Goal: Book appointment/travel/reservation

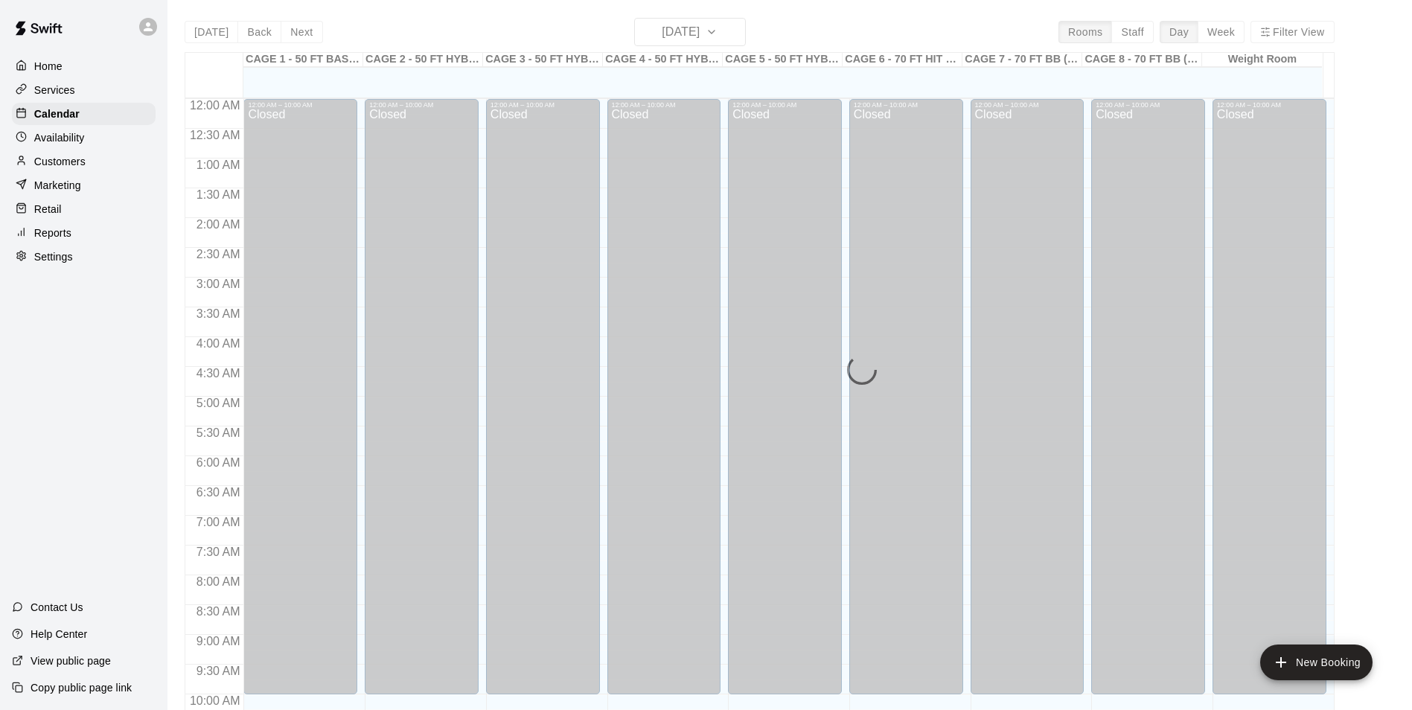
scroll to position [756, 0]
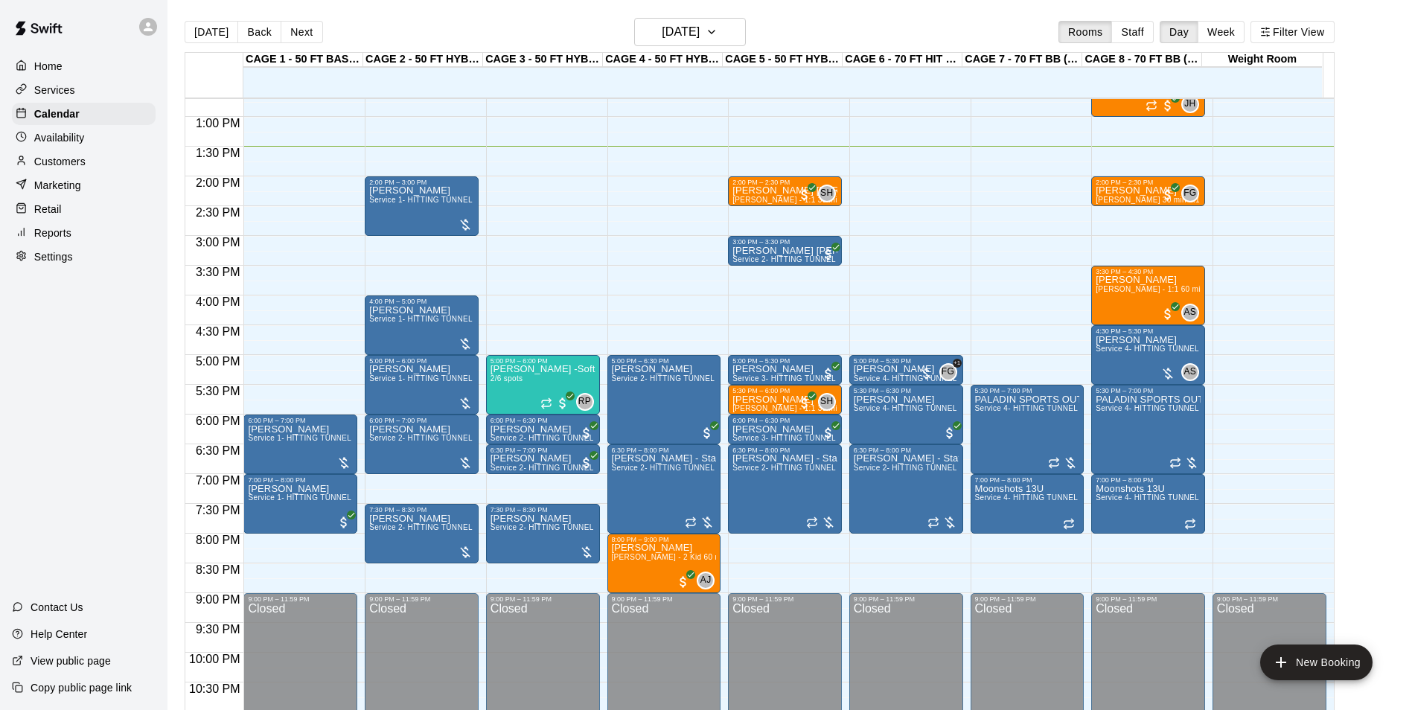
click at [74, 163] on p "Customers" at bounding box center [59, 161] width 51 height 15
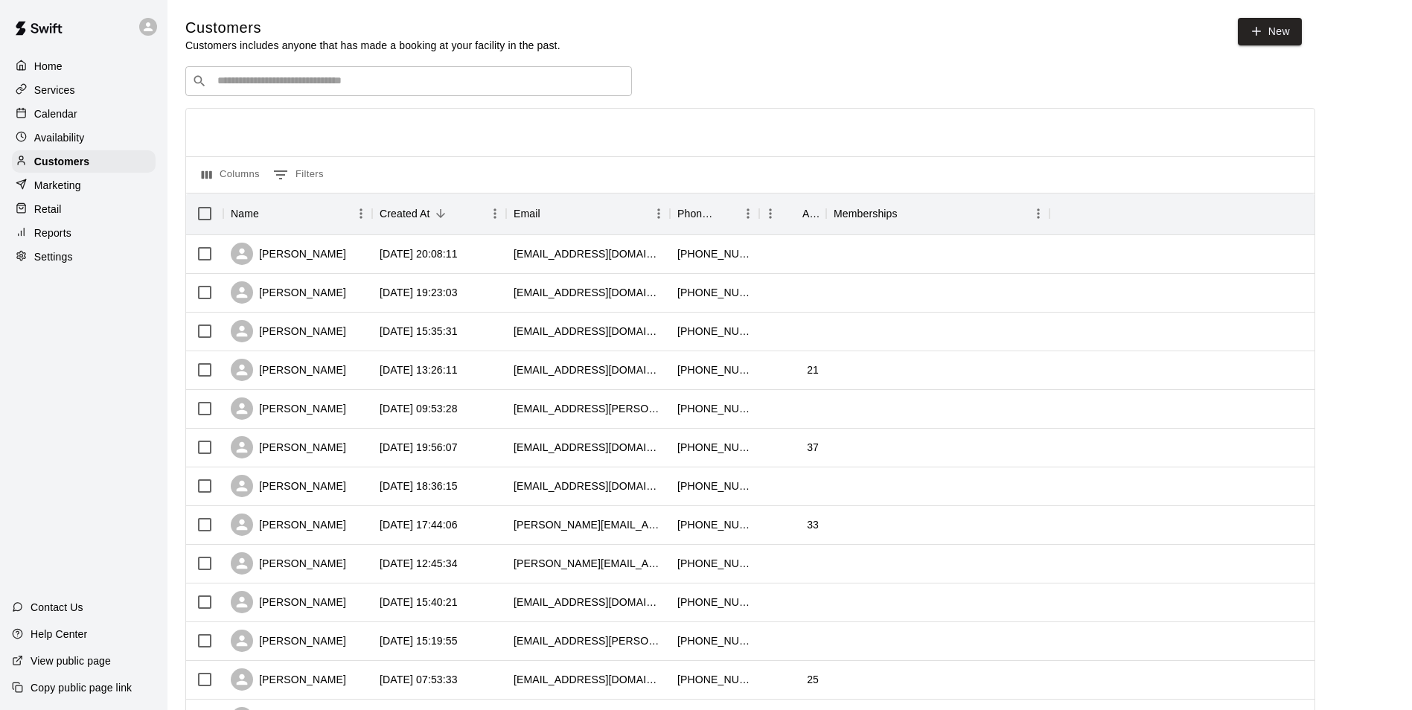
click at [354, 89] on input "Search customers by name or email" at bounding box center [419, 81] width 412 height 15
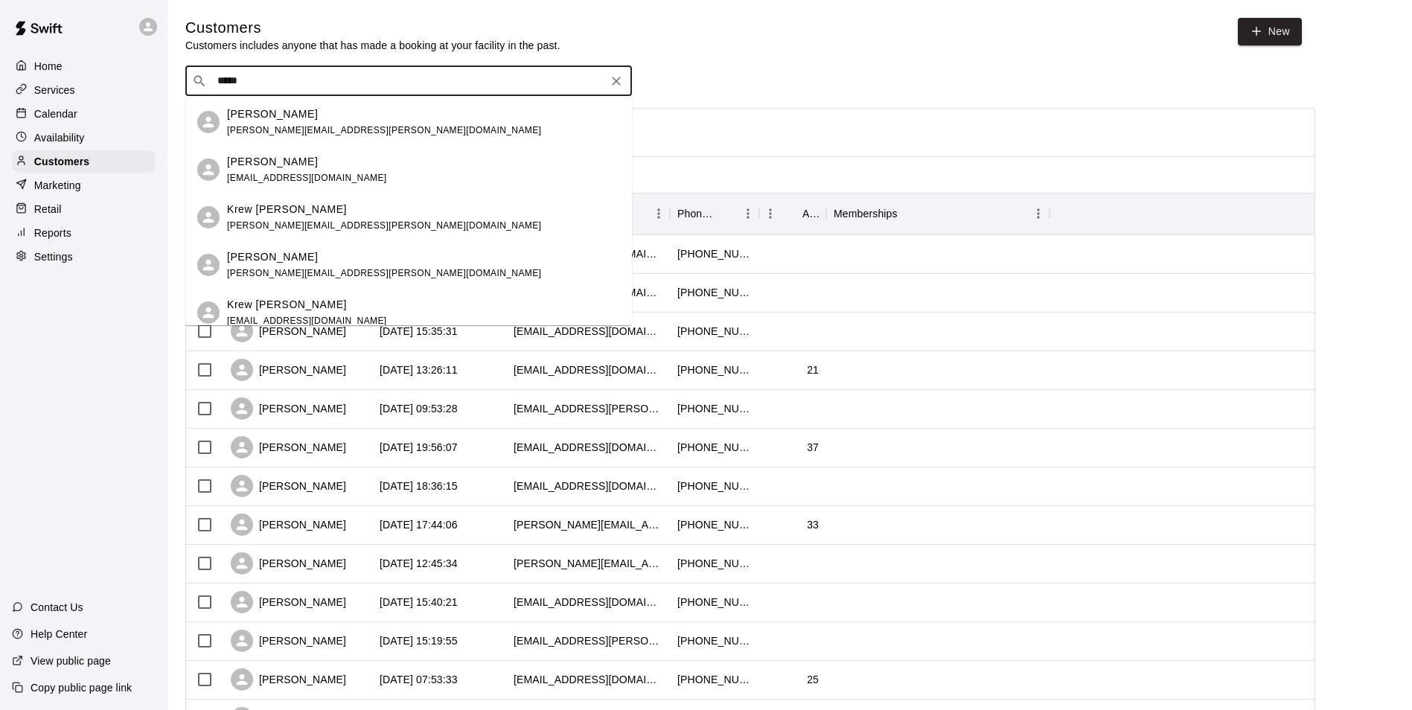
type input "******"
click at [269, 115] on p "Kevin Schwalb" at bounding box center [272, 114] width 91 height 16
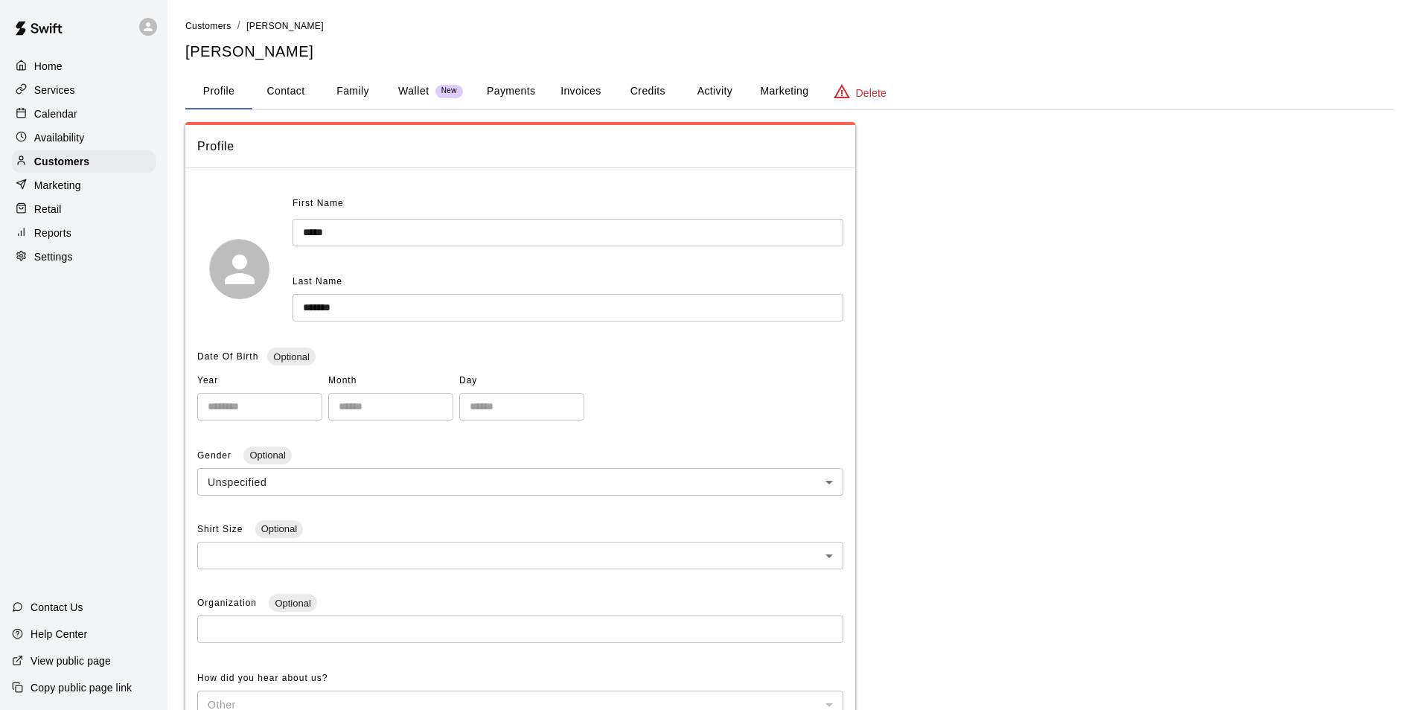
drag, startPoint x: 699, startPoint y: 73, endPoint x: 712, endPoint y: 78, distance: 13.7
click at [702, 74] on button "Activity" at bounding box center [714, 92] width 67 height 36
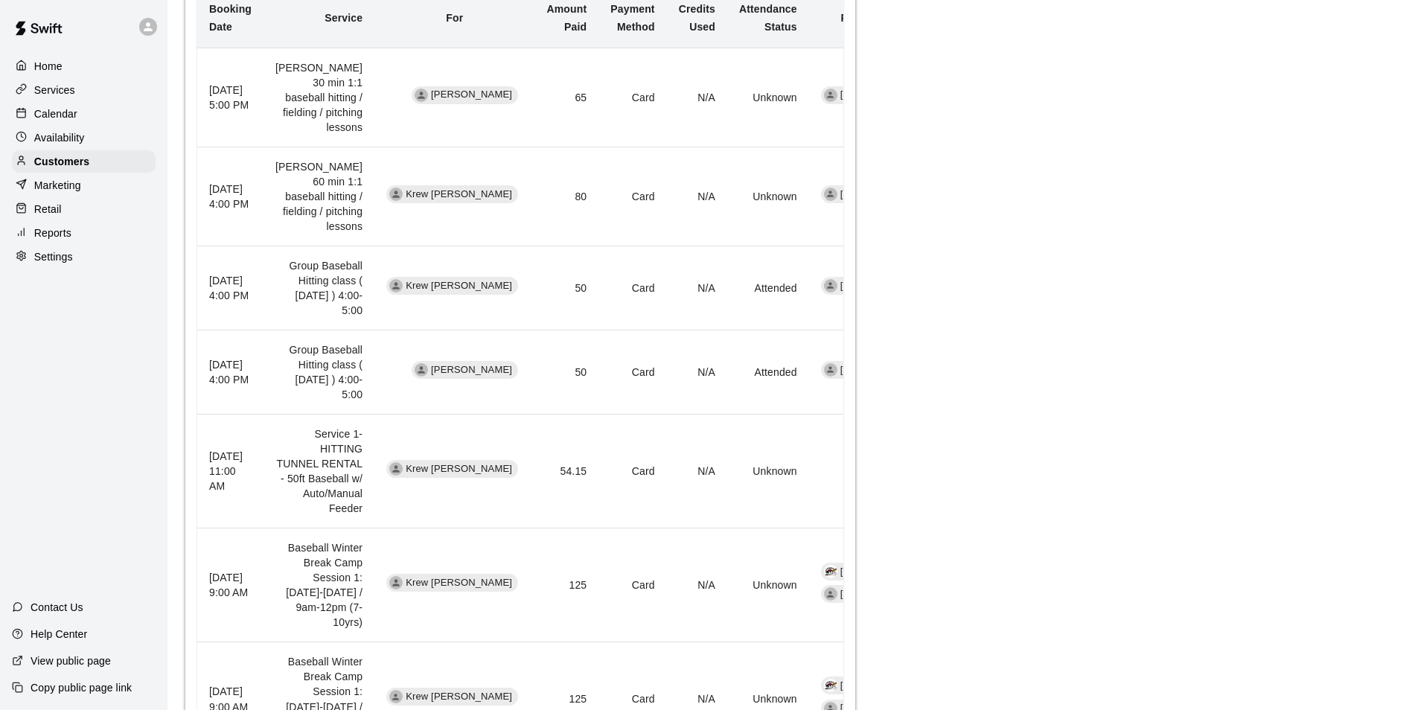
scroll to position [323, 0]
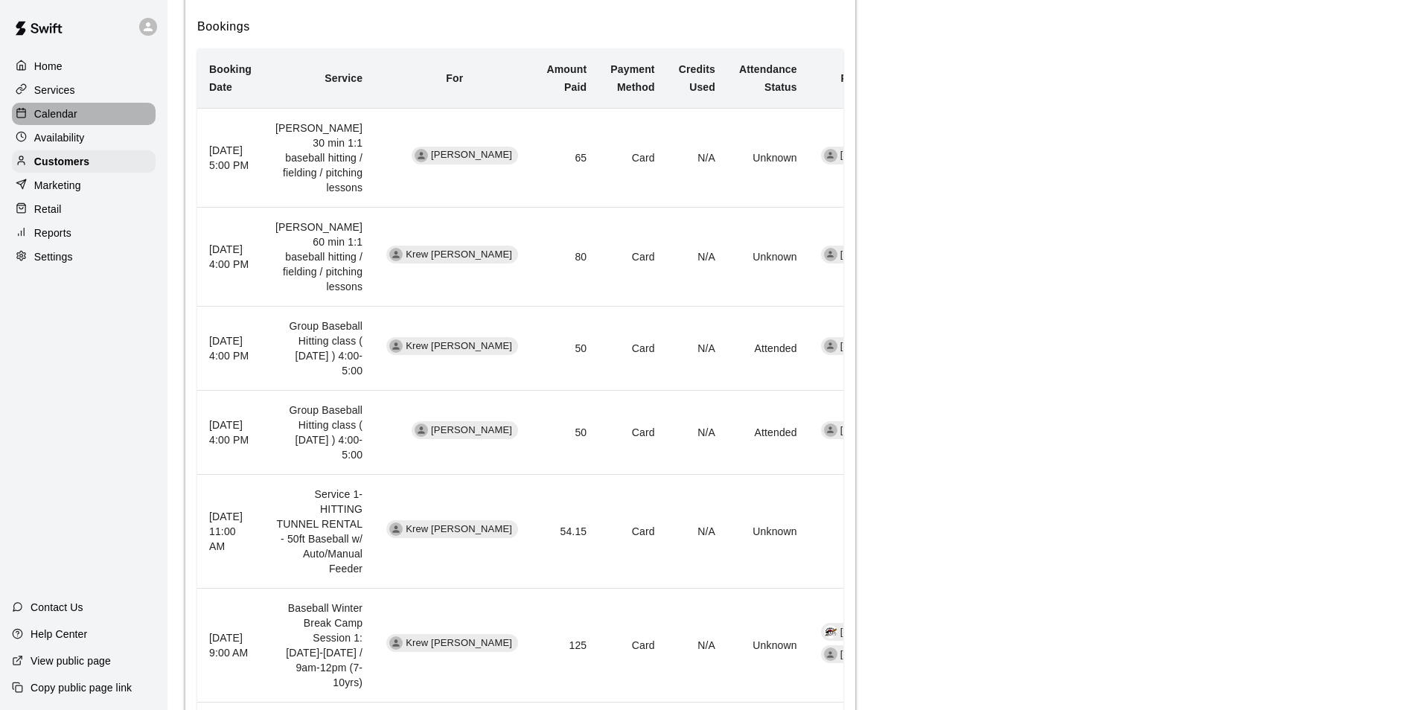
click at [74, 121] on p "Calendar" at bounding box center [55, 113] width 43 height 15
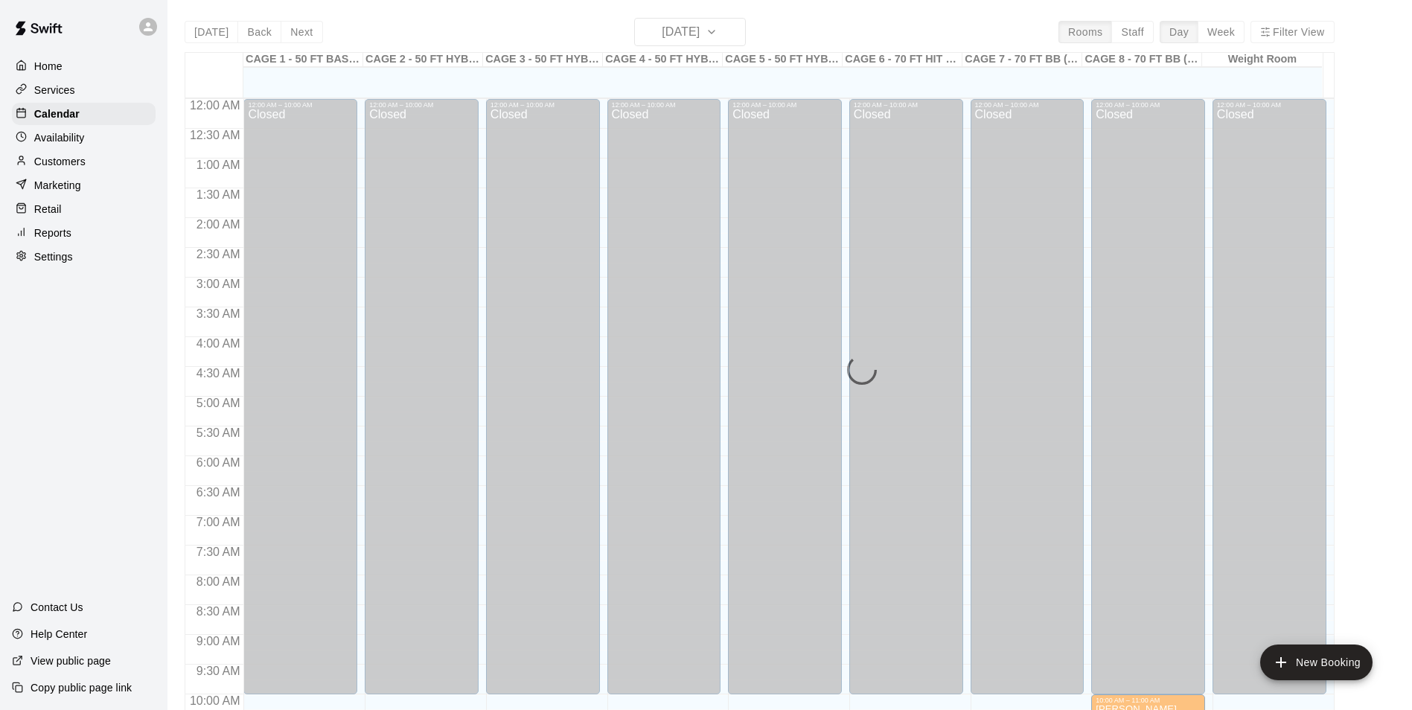
scroll to position [756, 0]
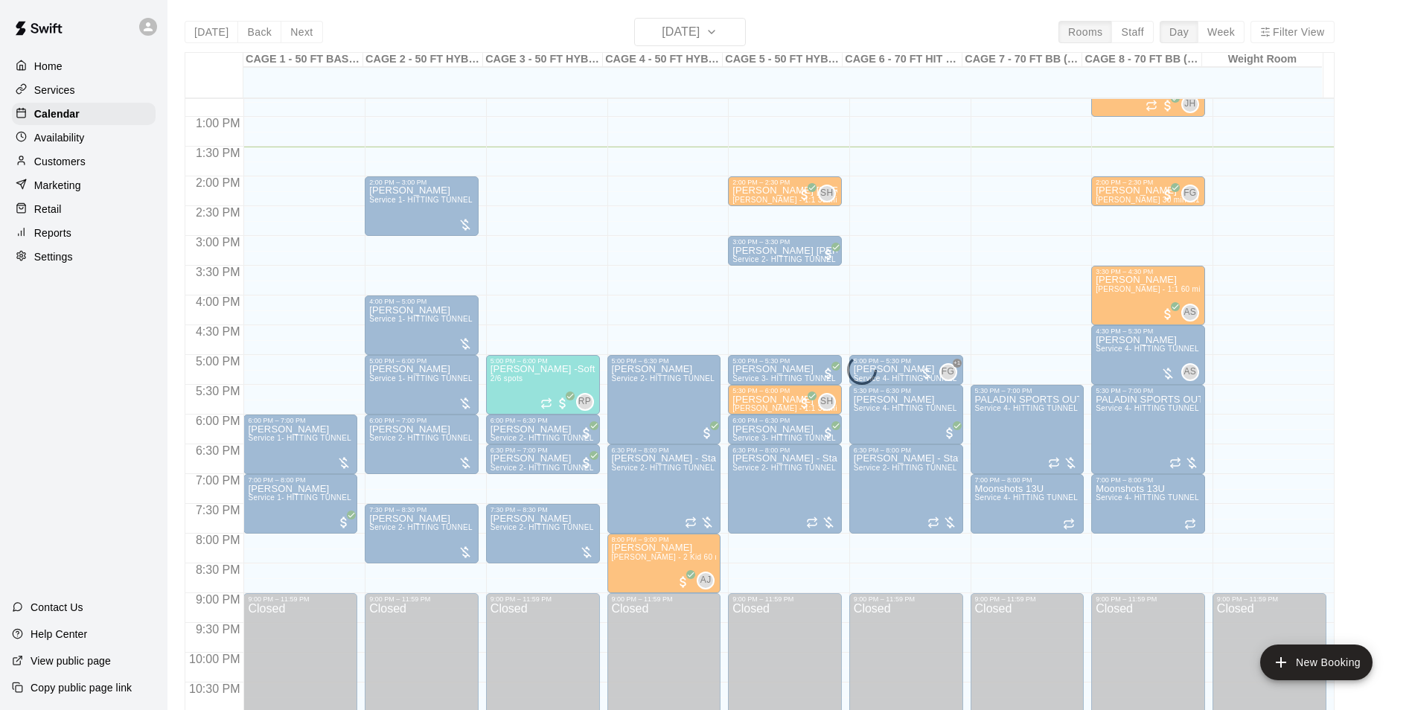
click at [302, 29] on div "Today Back Next Thursday Sep 18 Rooms Staff Day Week Filter View CAGE 1 - 50 FT…" at bounding box center [760, 373] width 1150 height 710
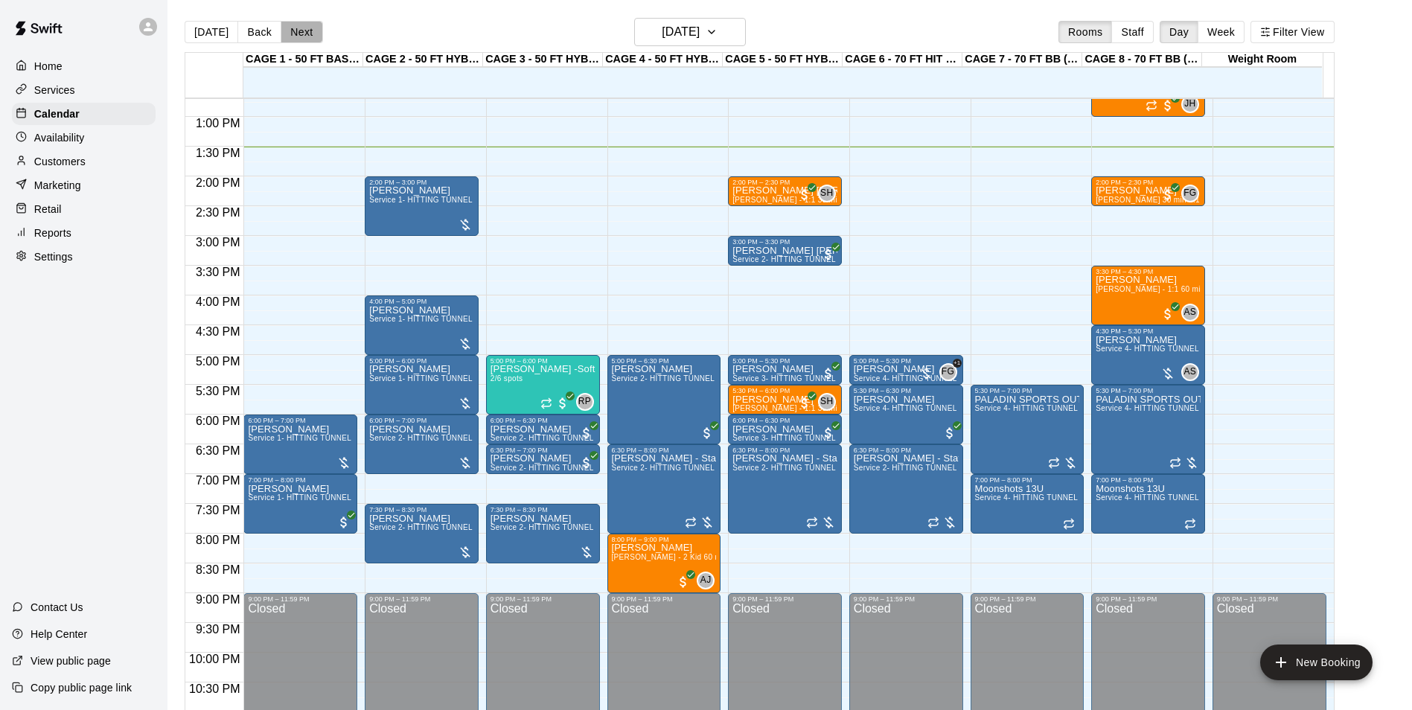
click at [302, 29] on button "Next" at bounding box center [302, 32] width 42 height 22
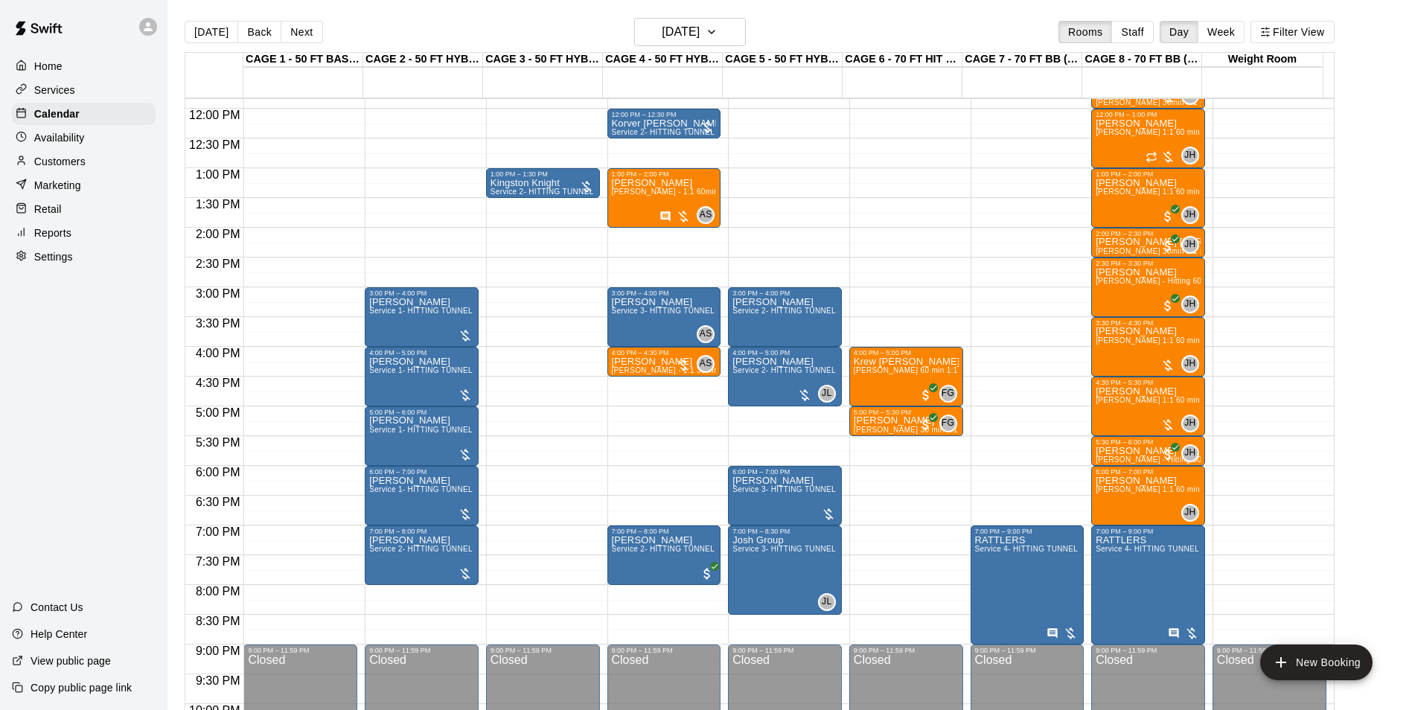
scroll to position [682, 0]
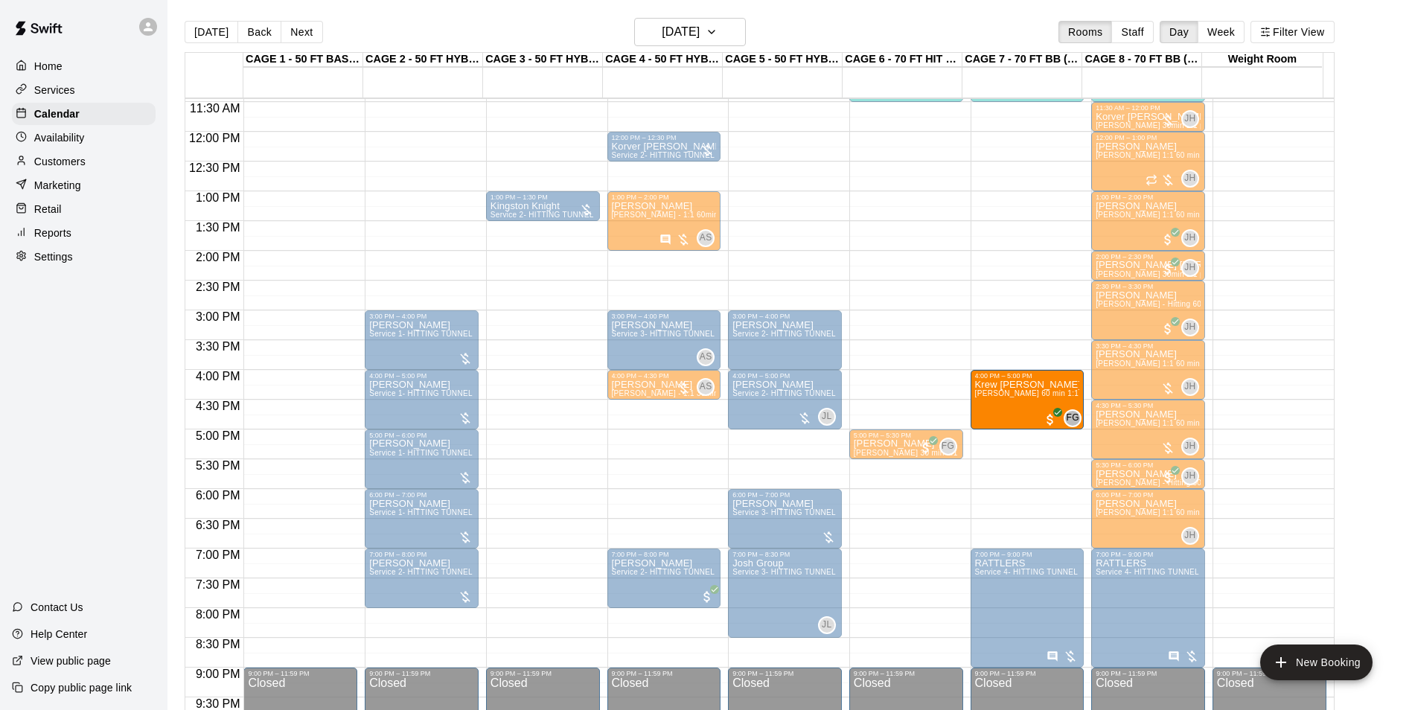
drag, startPoint x: 935, startPoint y: 386, endPoint x: 969, endPoint y: 391, distance: 34.6
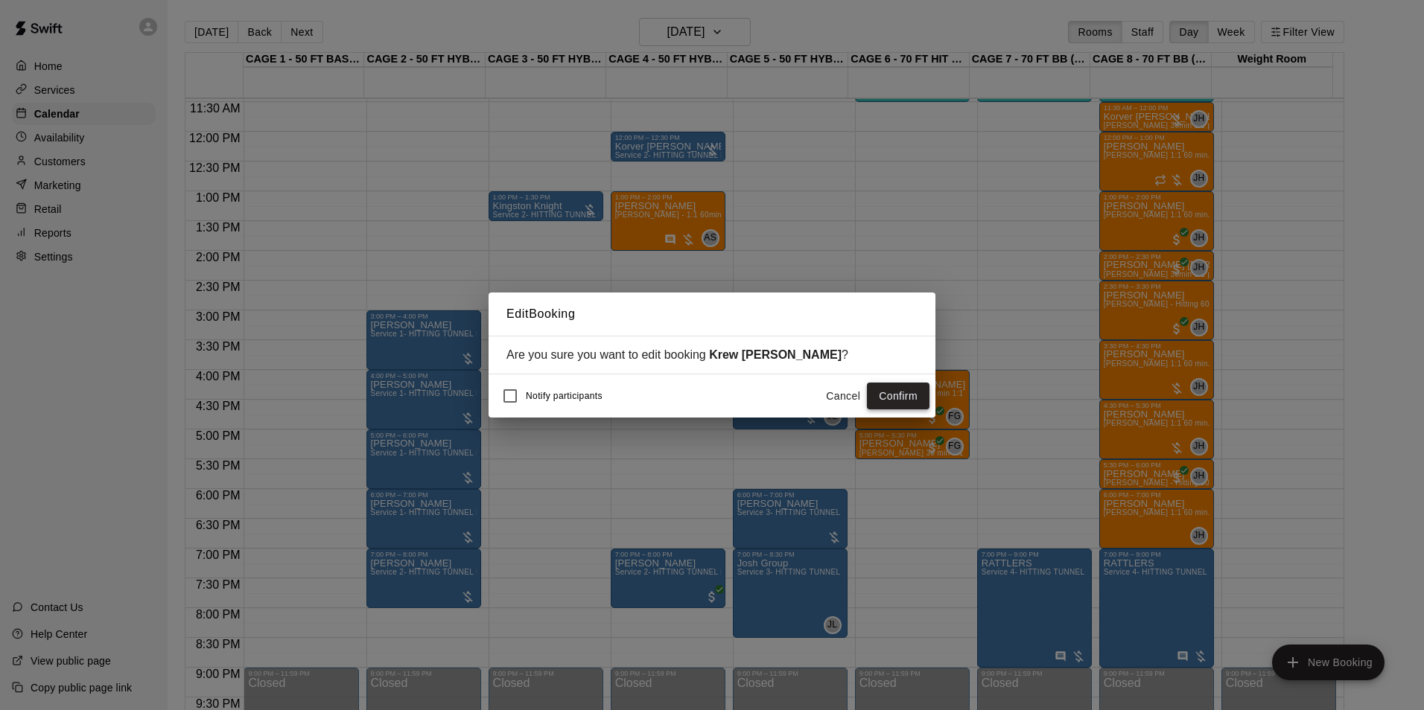
click at [881, 395] on button "Confirm" at bounding box center [898, 397] width 63 height 28
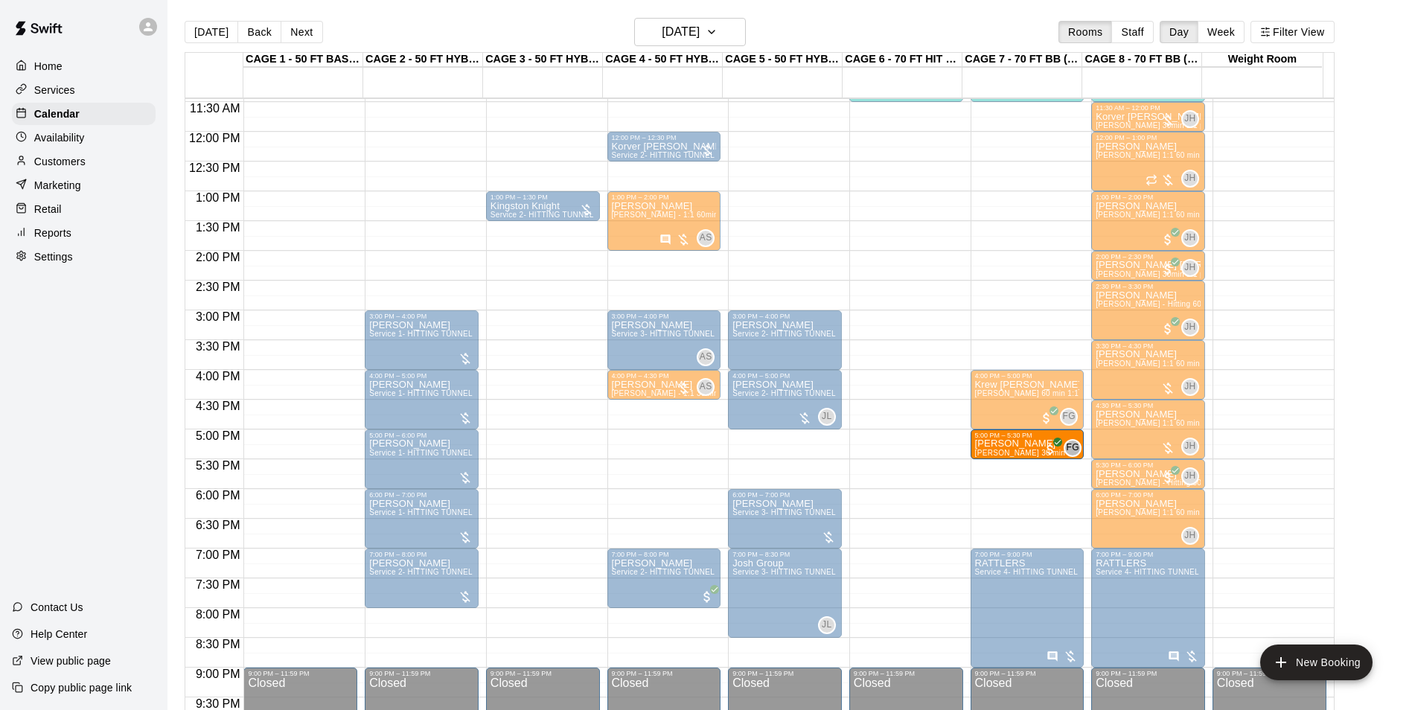
drag, startPoint x: 917, startPoint y: 440, endPoint x: 982, endPoint y: 442, distance: 65.6
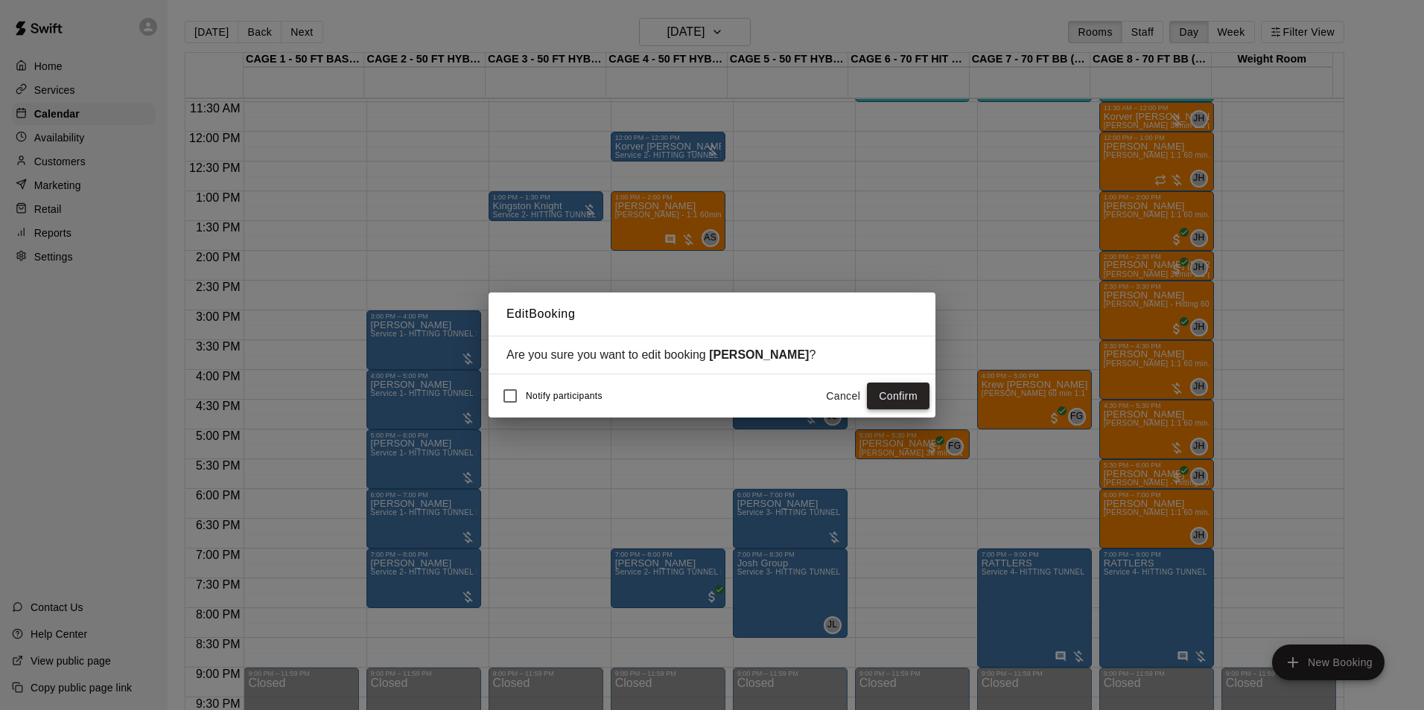
click at [892, 395] on button "Confirm" at bounding box center [898, 397] width 63 height 28
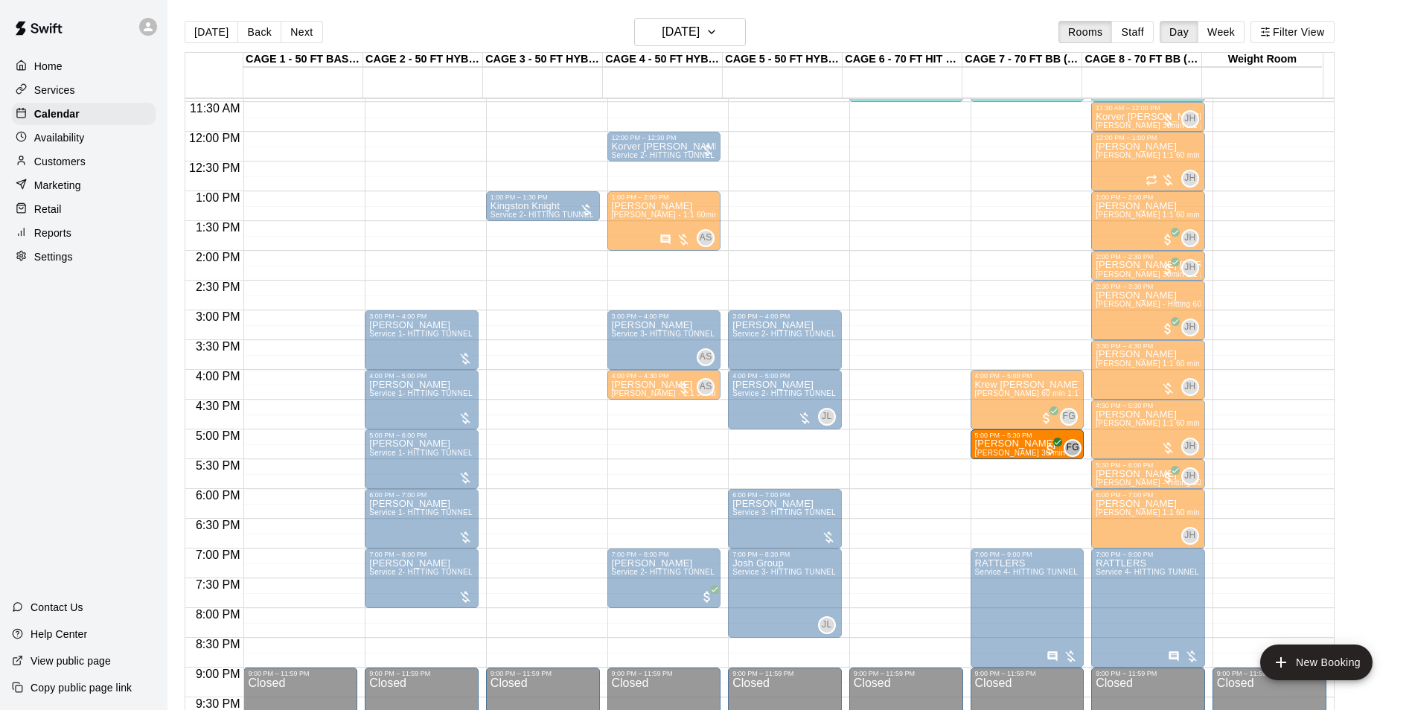
drag, startPoint x: 915, startPoint y: 440, endPoint x: 996, endPoint y: 446, distance: 80.6
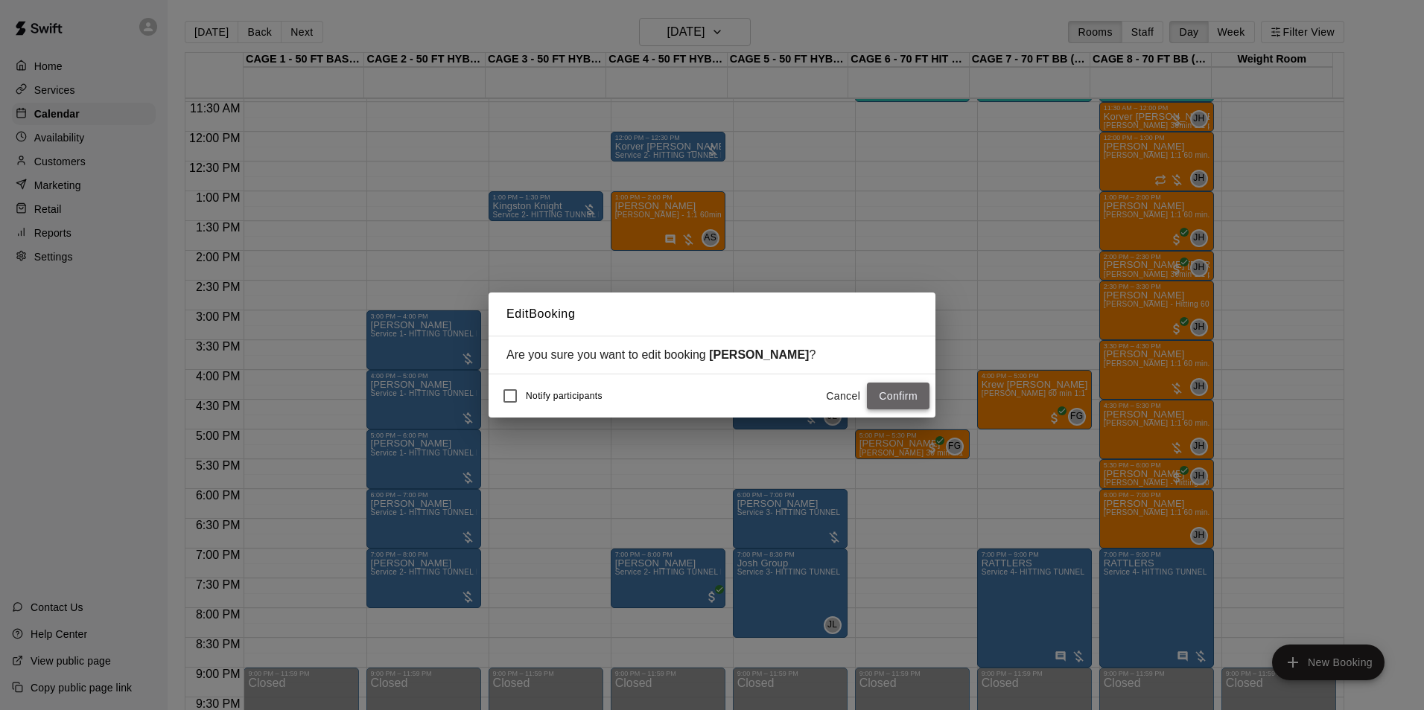
click at [893, 392] on button "Confirm" at bounding box center [898, 397] width 63 height 28
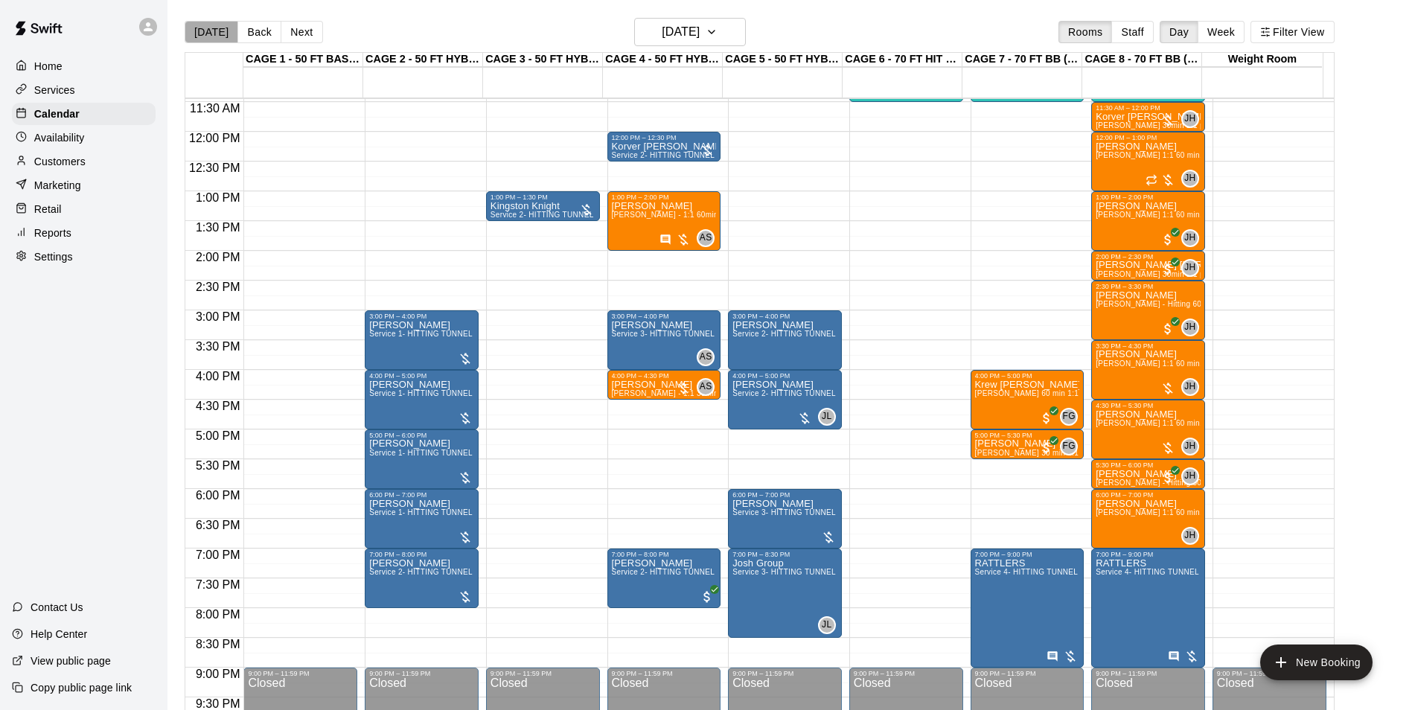
click at [216, 28] on button "Today" at bounding box center [212, 32] width 54 height 22
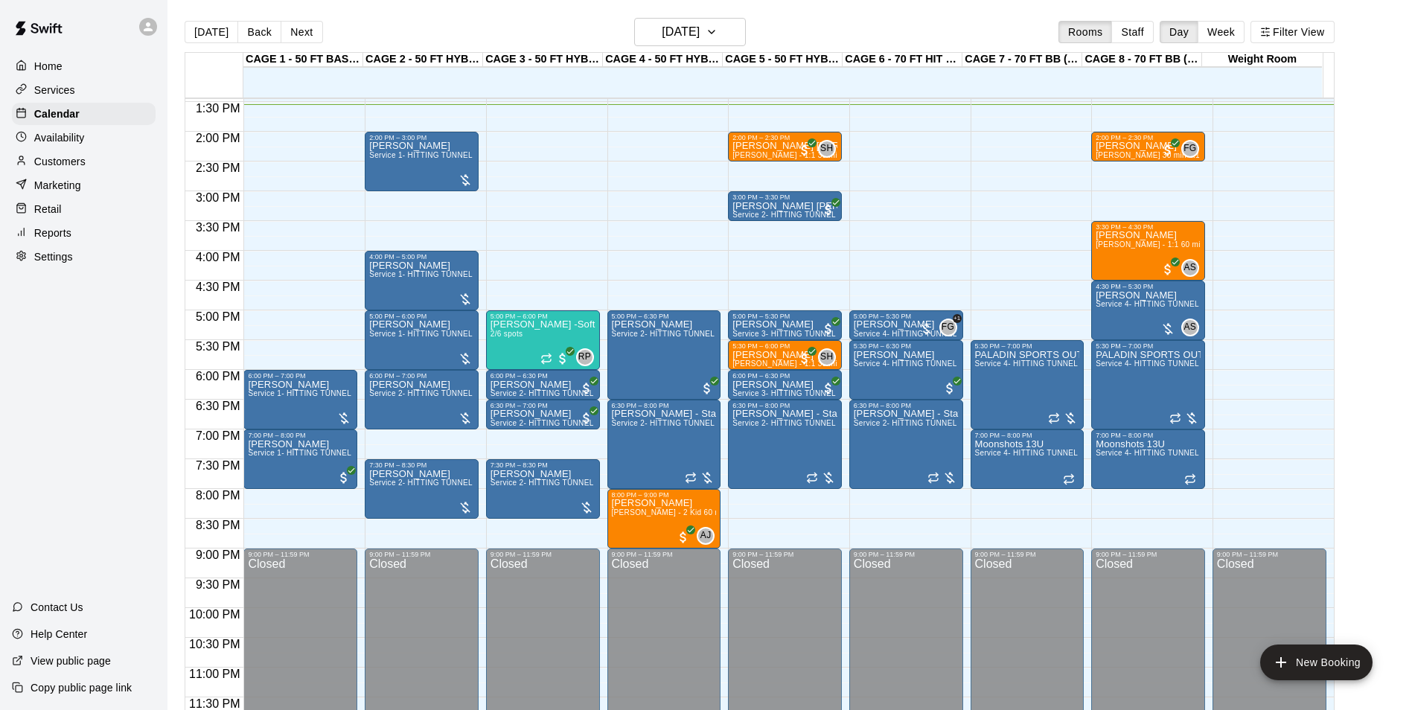
scroll to position [803, 0]
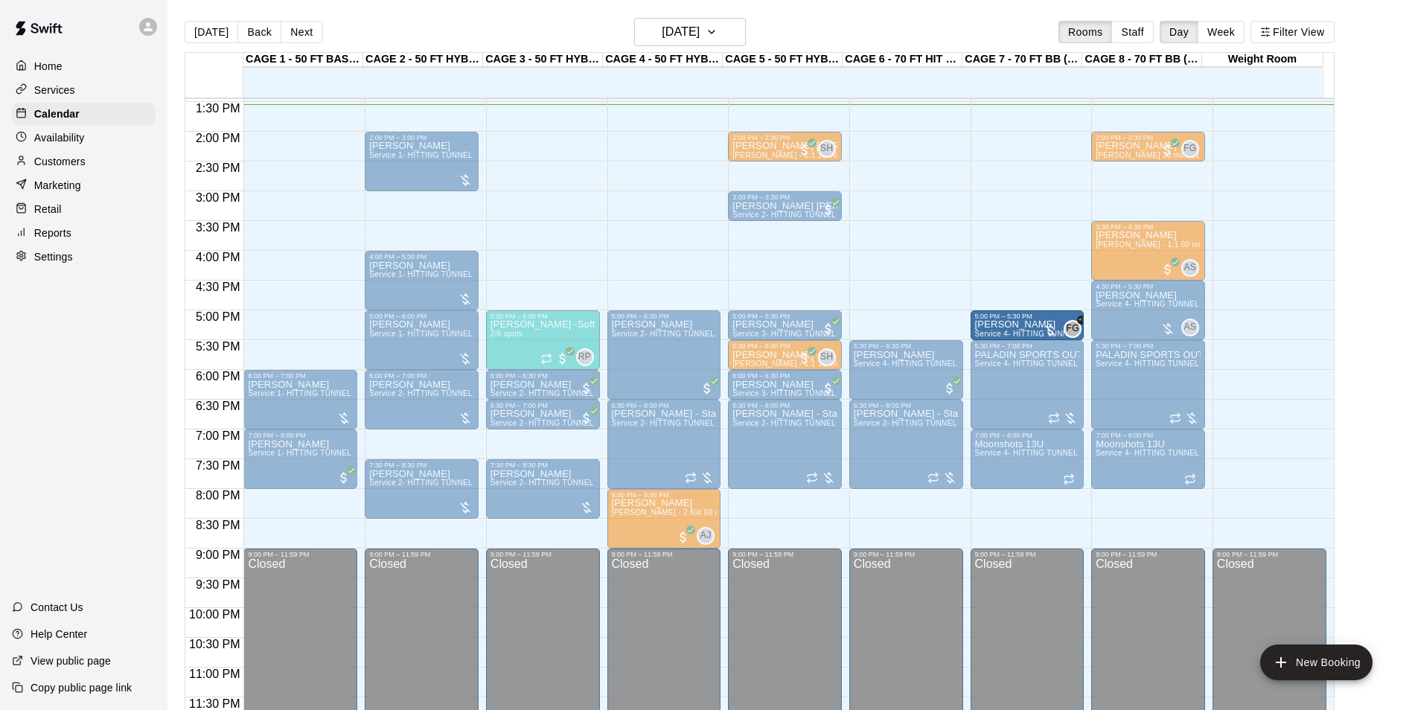
drag, startPoint x: 896, startPoint y: 331, endPoint x: 989, endPoint y: 335, distance: 92.4
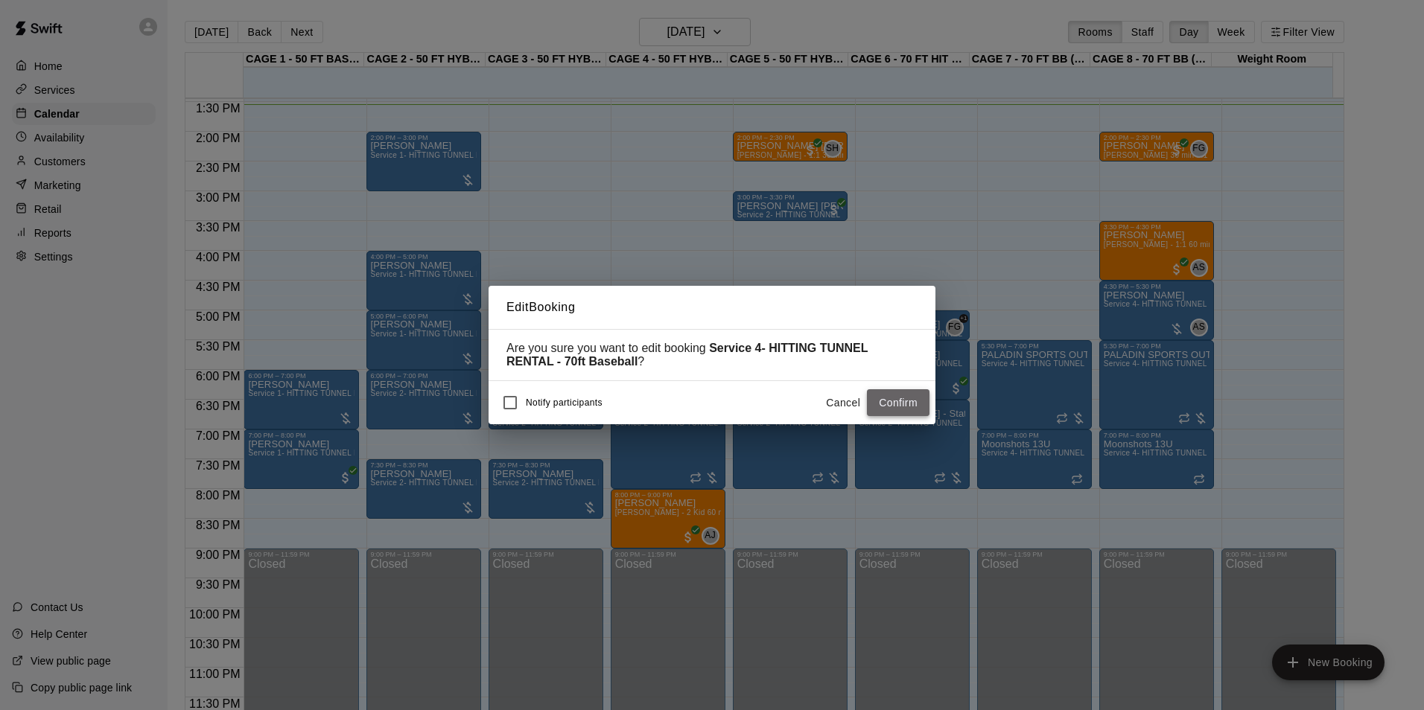
click at [914, 415] on button "Confirm" at bounding box center [898, 403] width 63 height 28
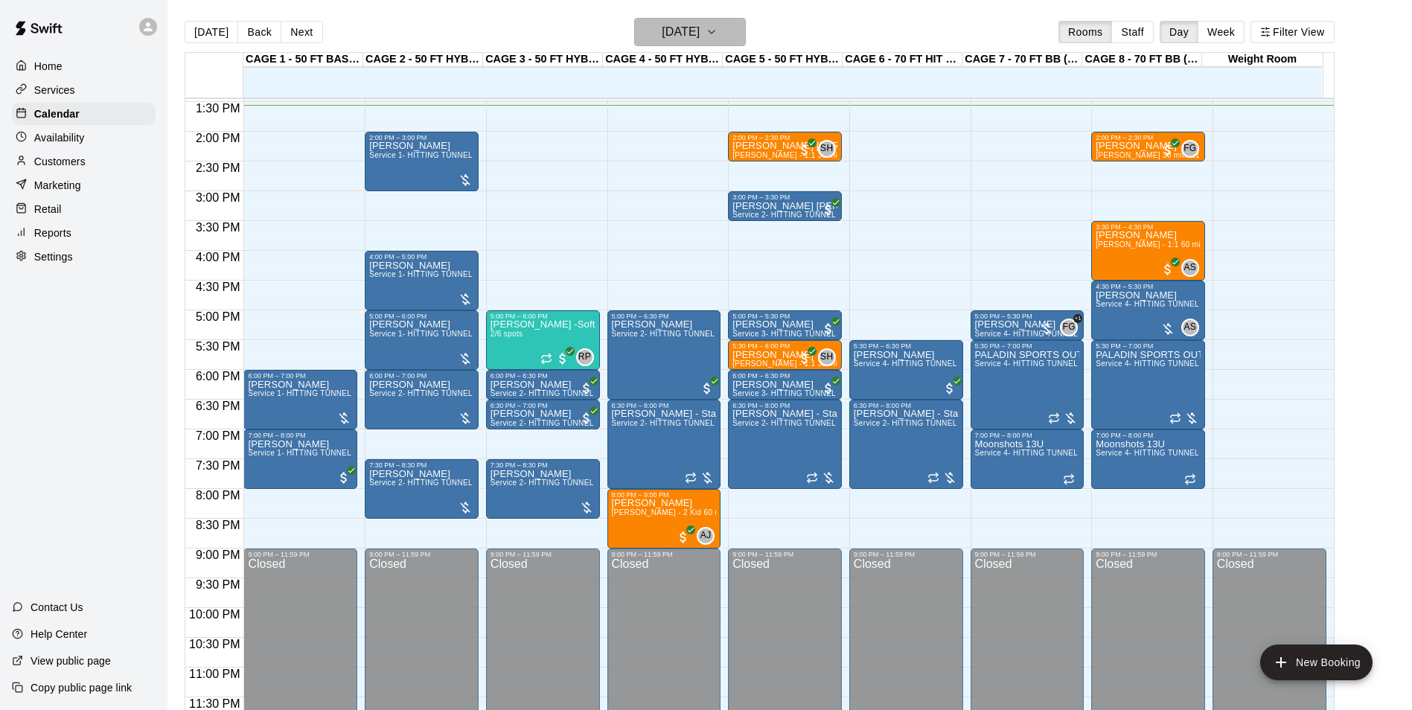
click at [666, 35] on h6 "Thursday Sep 18" at bounding box center [681, 32] width 38 height 21
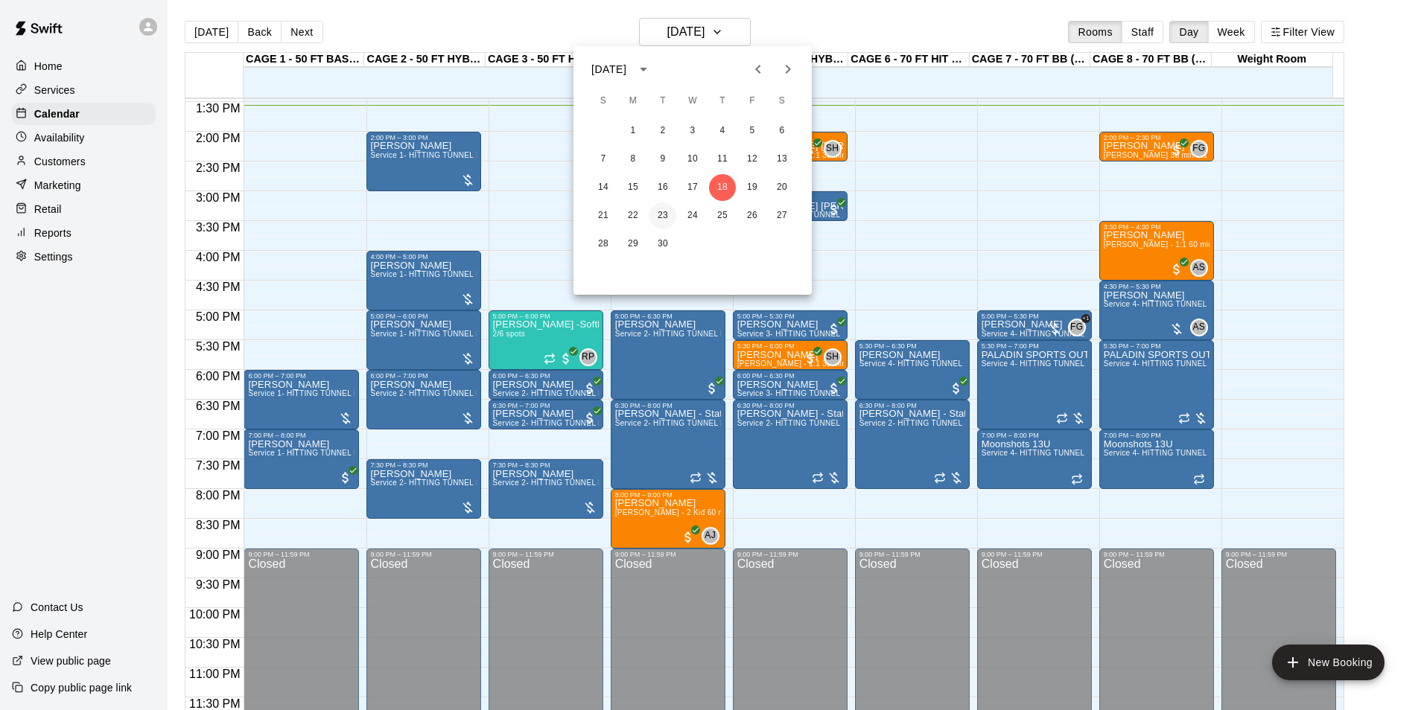
click at [663, 216] on button "23" at bounding box center [662, 216] width 27 height 27
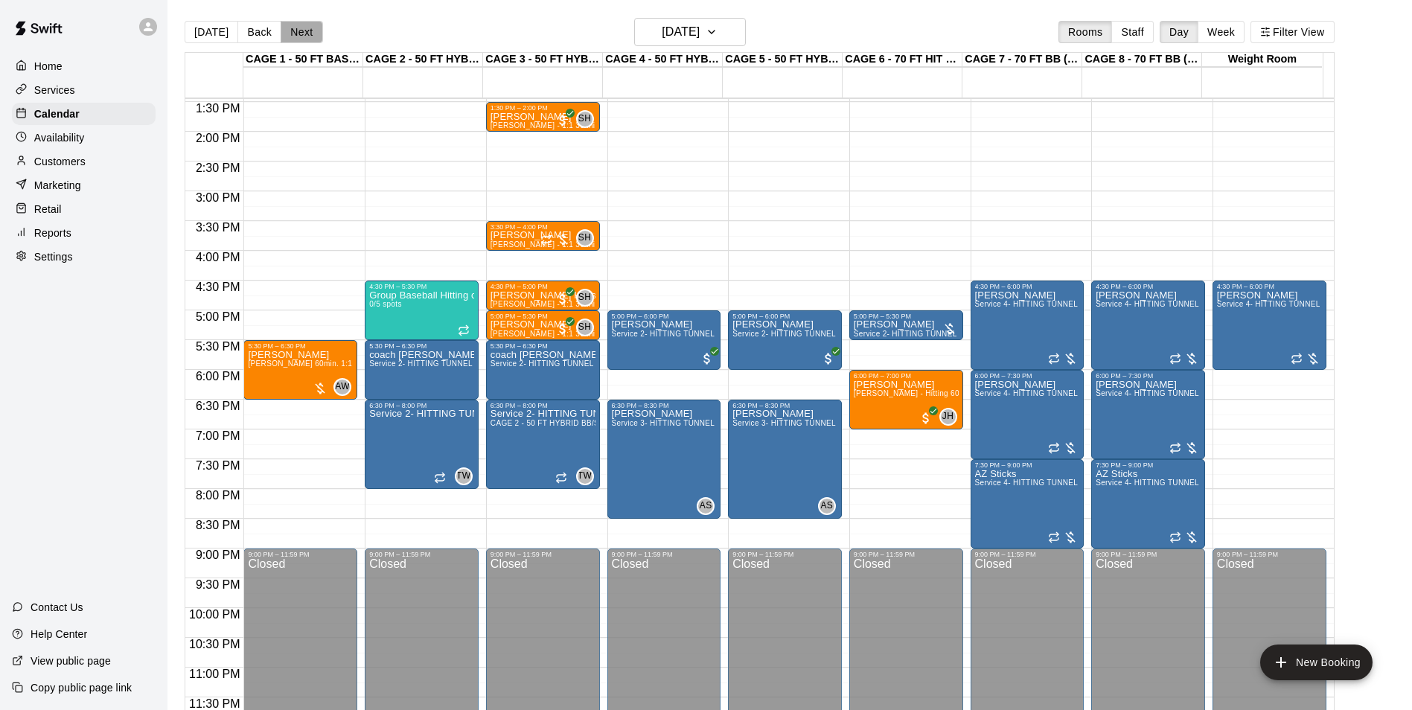
click at [298, 33] on button "Next" at bounding box center [302, 32] width 42 height 22
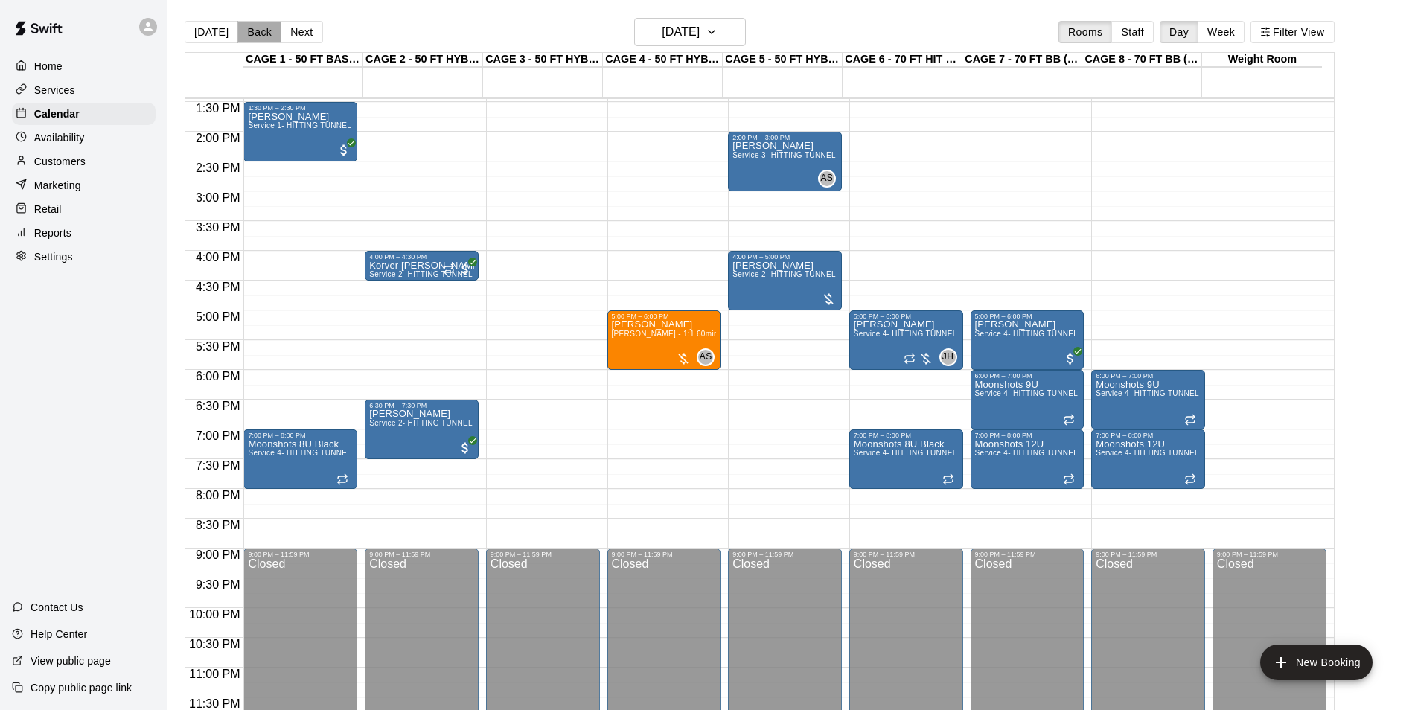
click at [263, 35] on button "Back" at bounding box center [260, 32] width 44 height 22
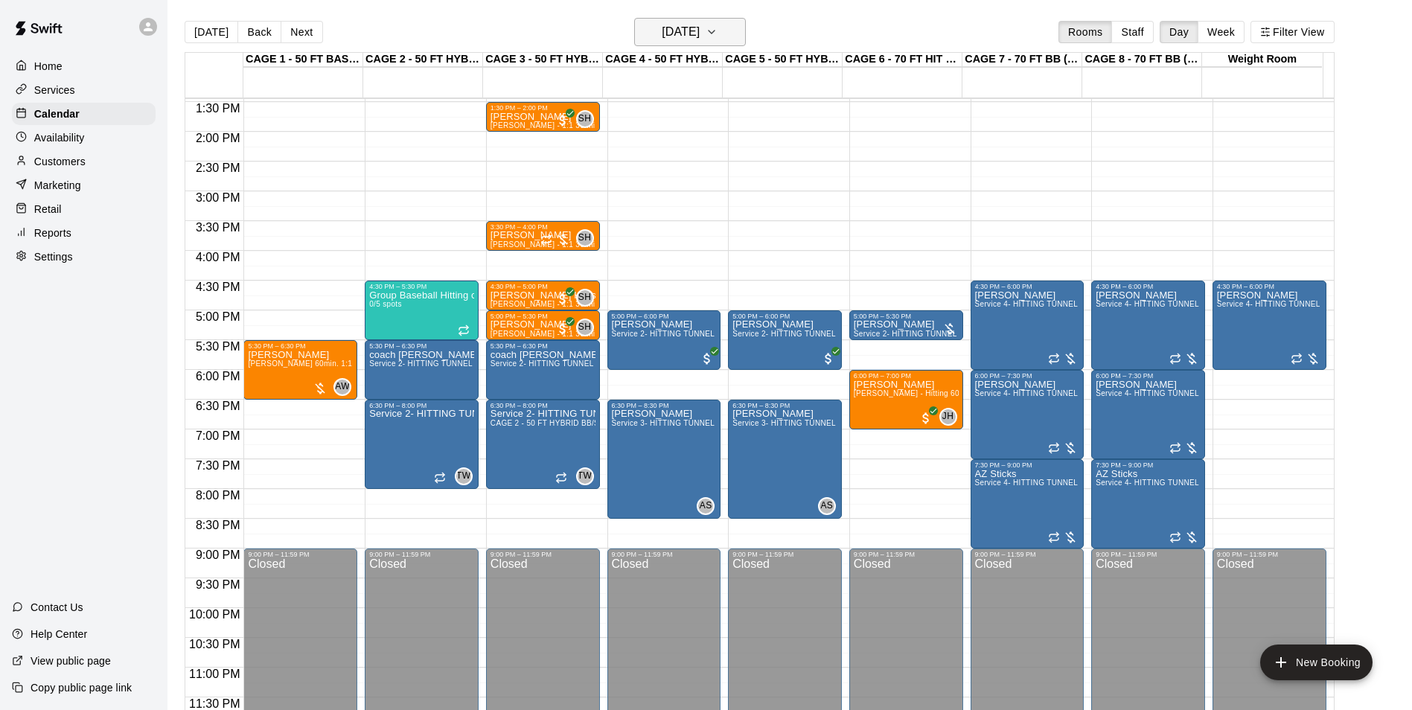
click at [669, 28] on h6 "Tuesday Sep 23" at bounding box center [681, 32] width 38 height 21
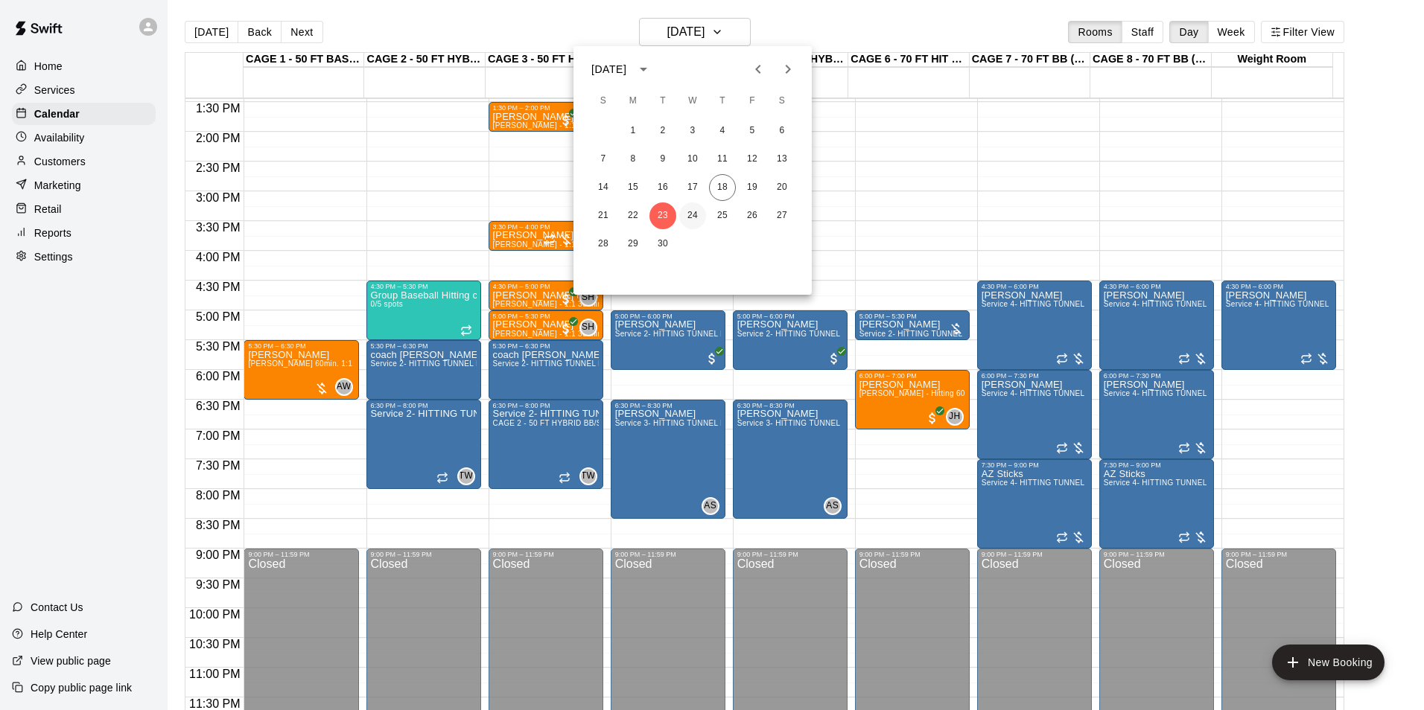
click at [694, 211] on button "24" at bounding box center [692, 216] width 27 height 27
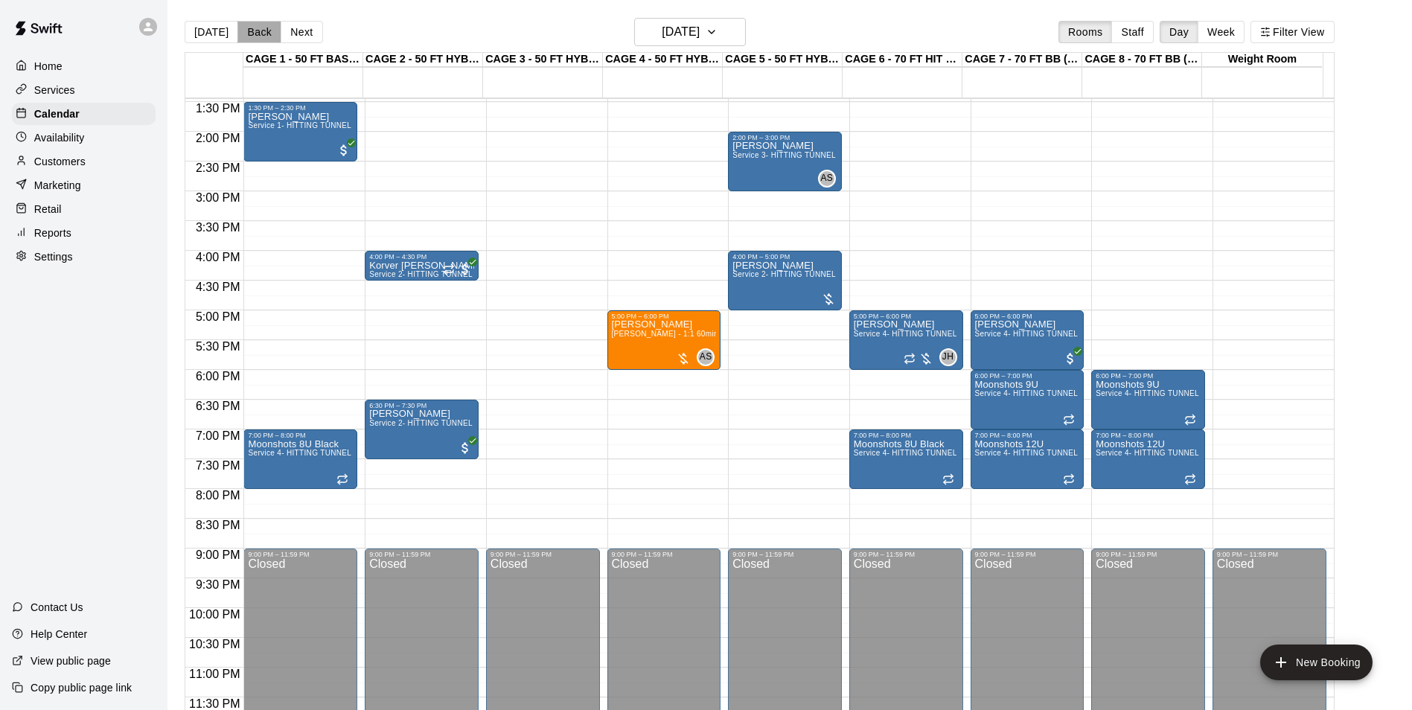
click at [251, 22] on button "Back" at bounding box center [260, 32] width 44 height 22
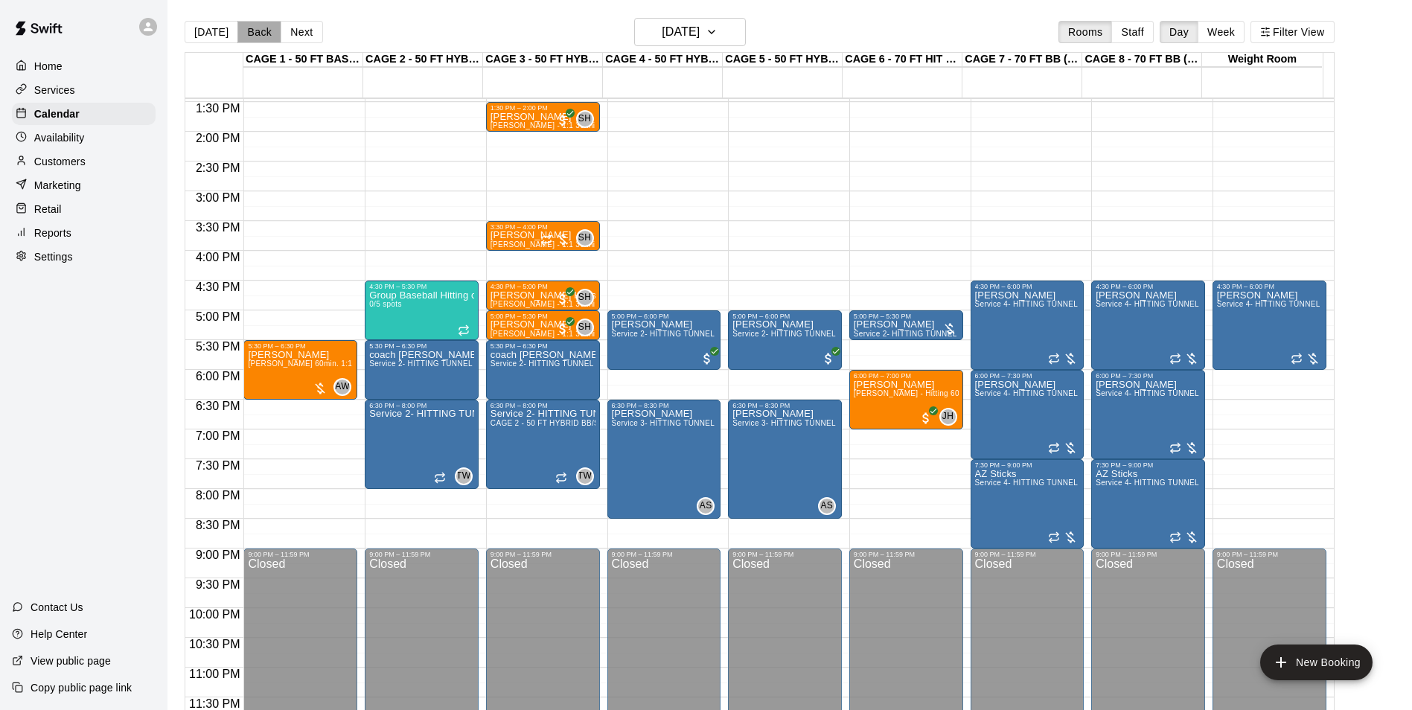
click at [253, 36] on button "Back" at bounding box center [260, 32] width 44 height 22
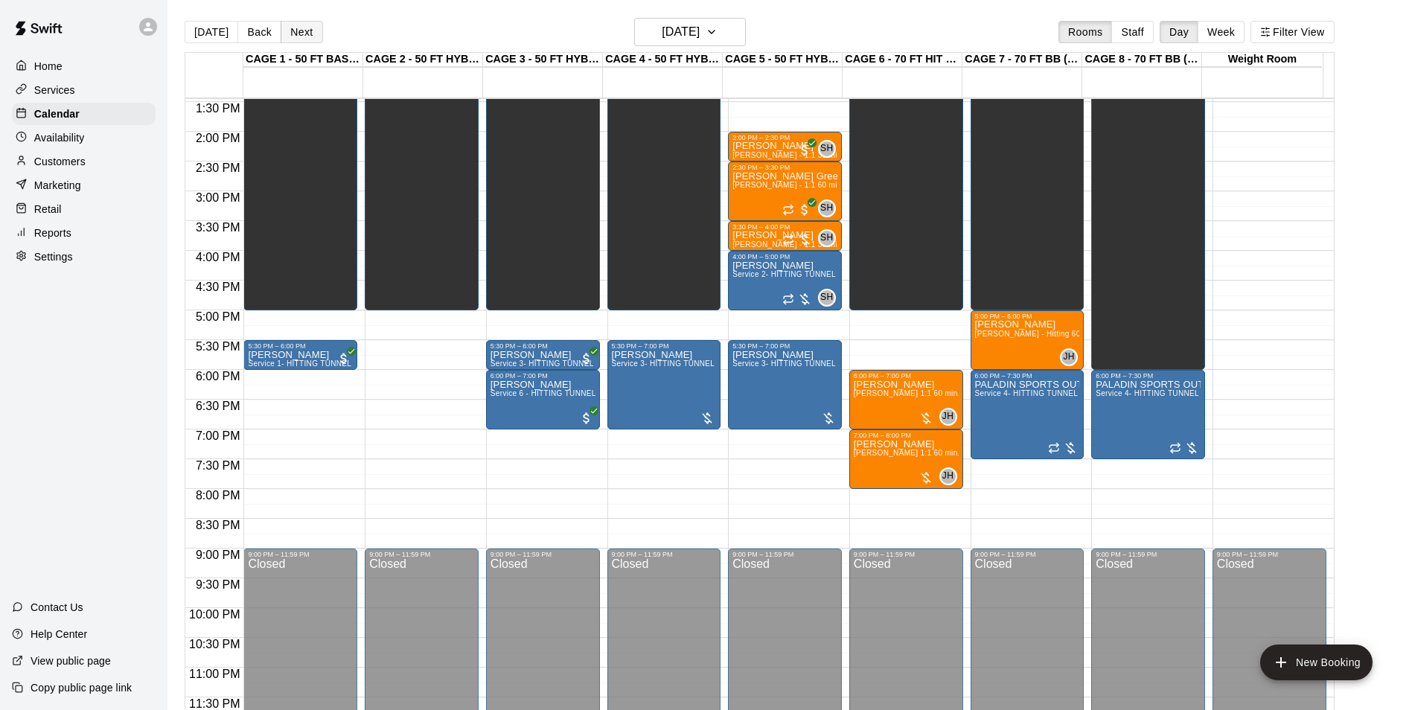
click at [294, 30] on button "Next" at bounding box center [302, 32] width 42 height 22
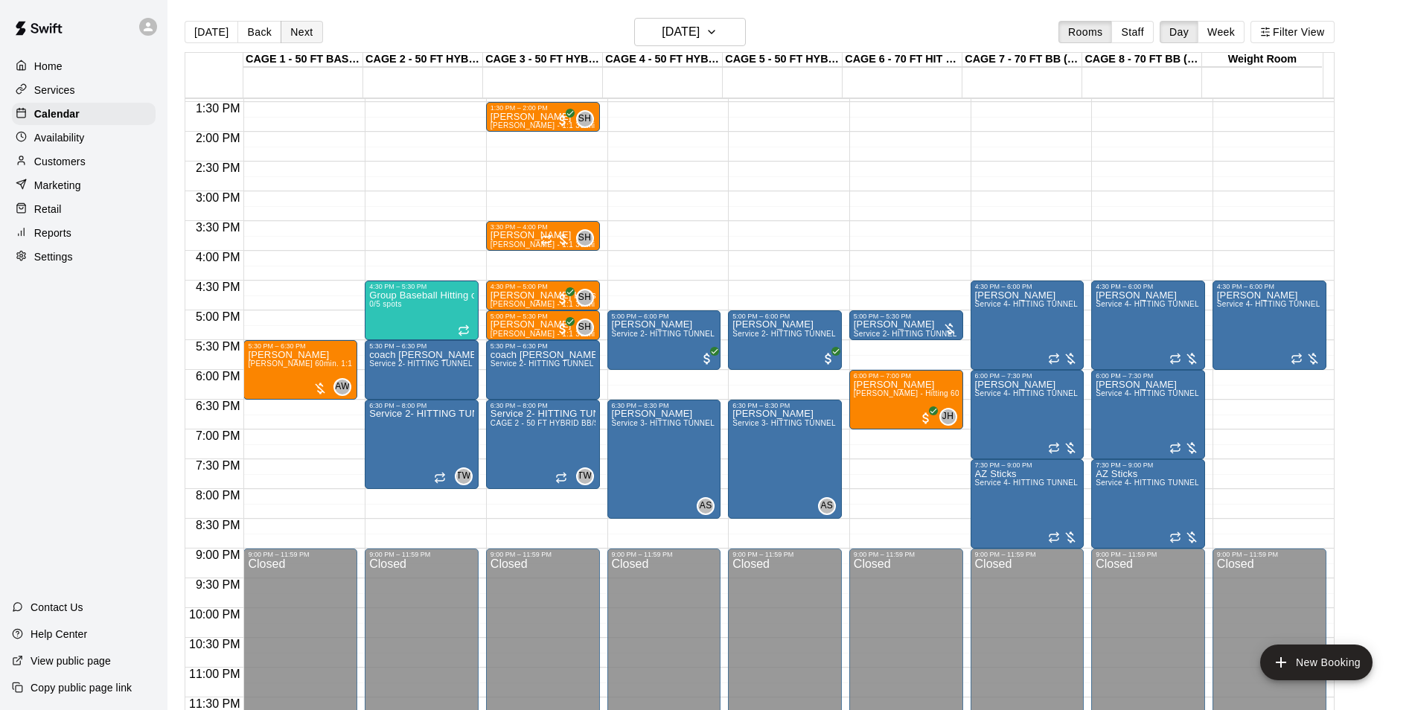
click at [313, 26] on button "Next" at bounding box center [302, 32] width 42 height 22
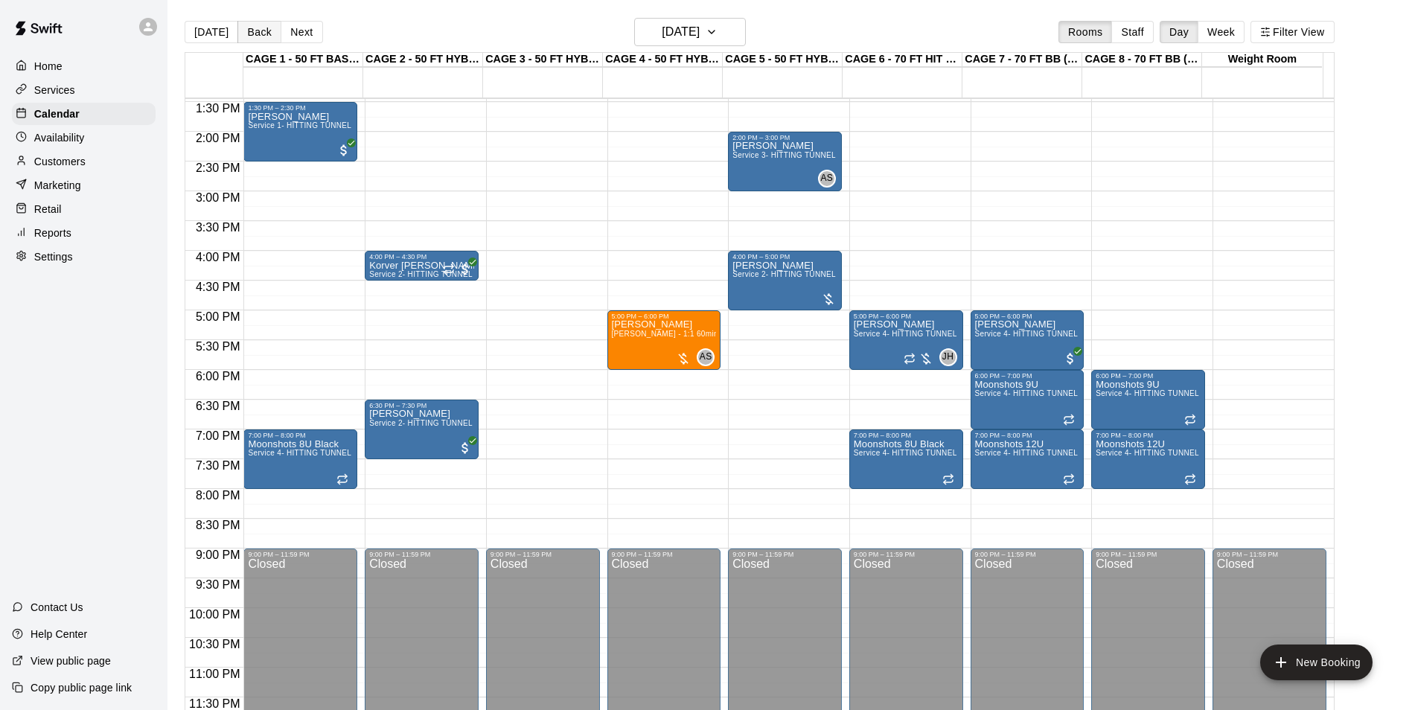
click at [252, 29] on button "Back" at bounding box center [260, 32] width 44 height 22
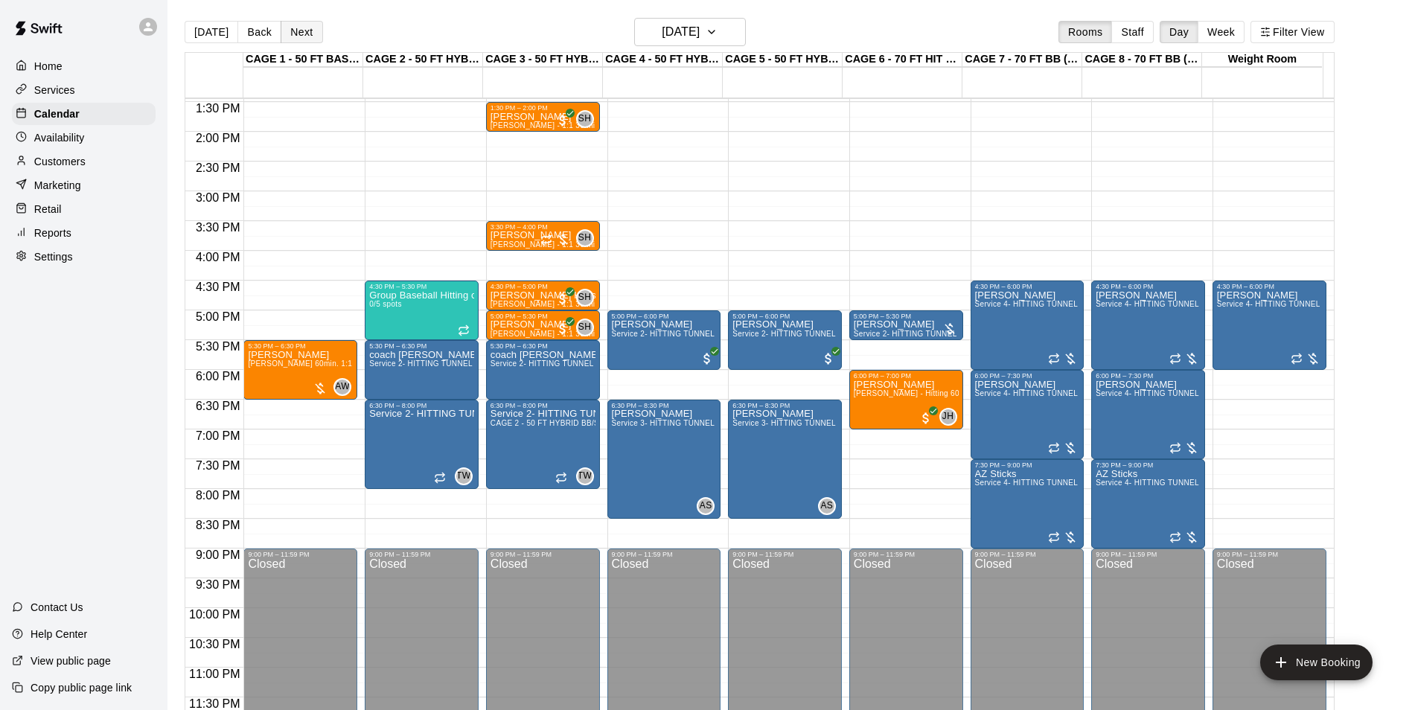
click at [299, 32] on button "Next" at bounding box center [302, 32] width 42 height 22
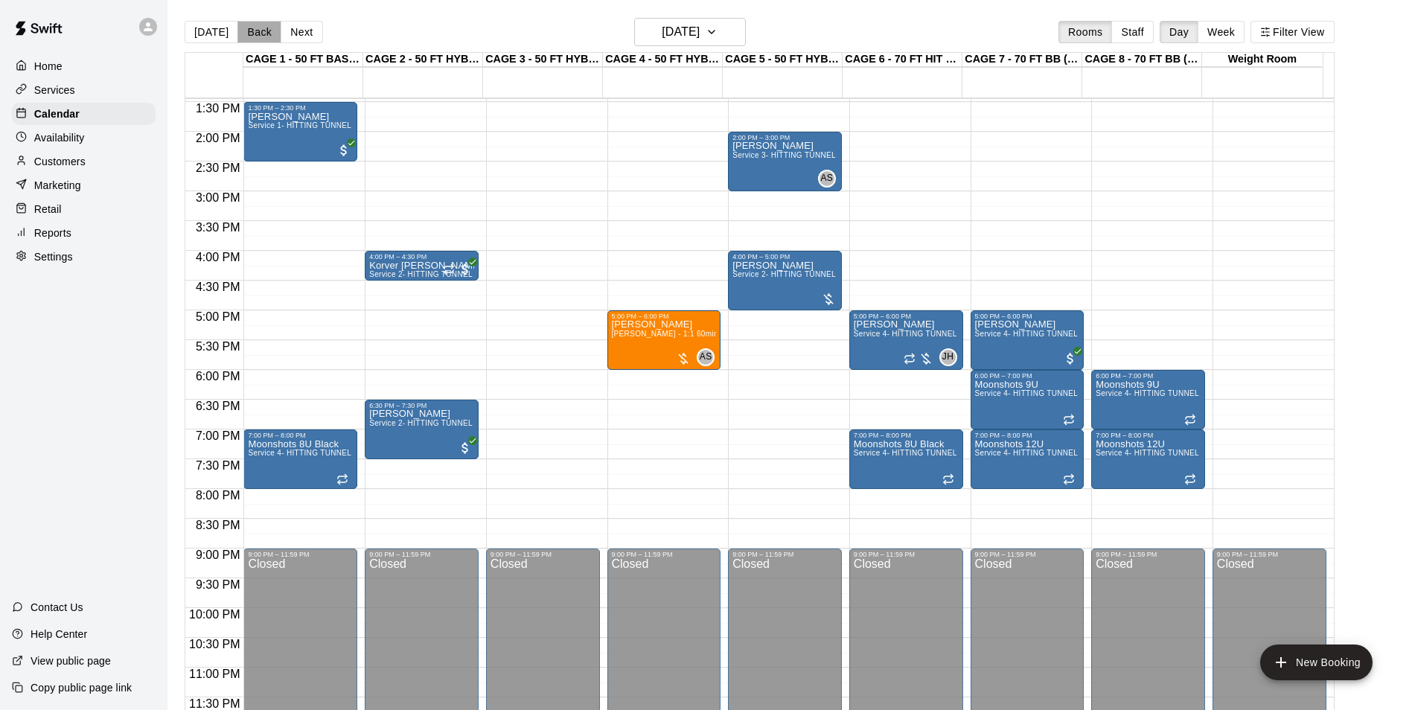
click at [251, 33] on button "Back" at bounding box center [260, 32] width 44 height 22
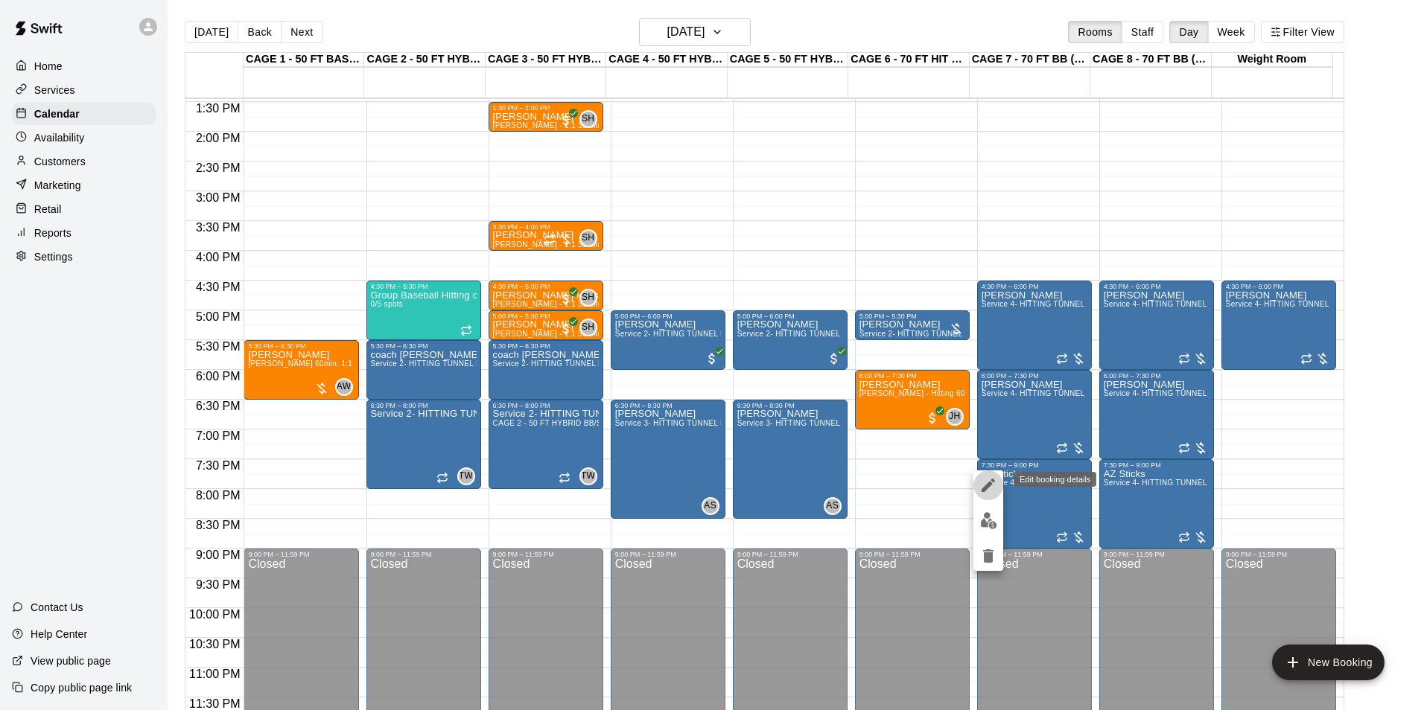
click at [989, 482] on icon "edit" at bounding box center [987, 485] width 13 height 13
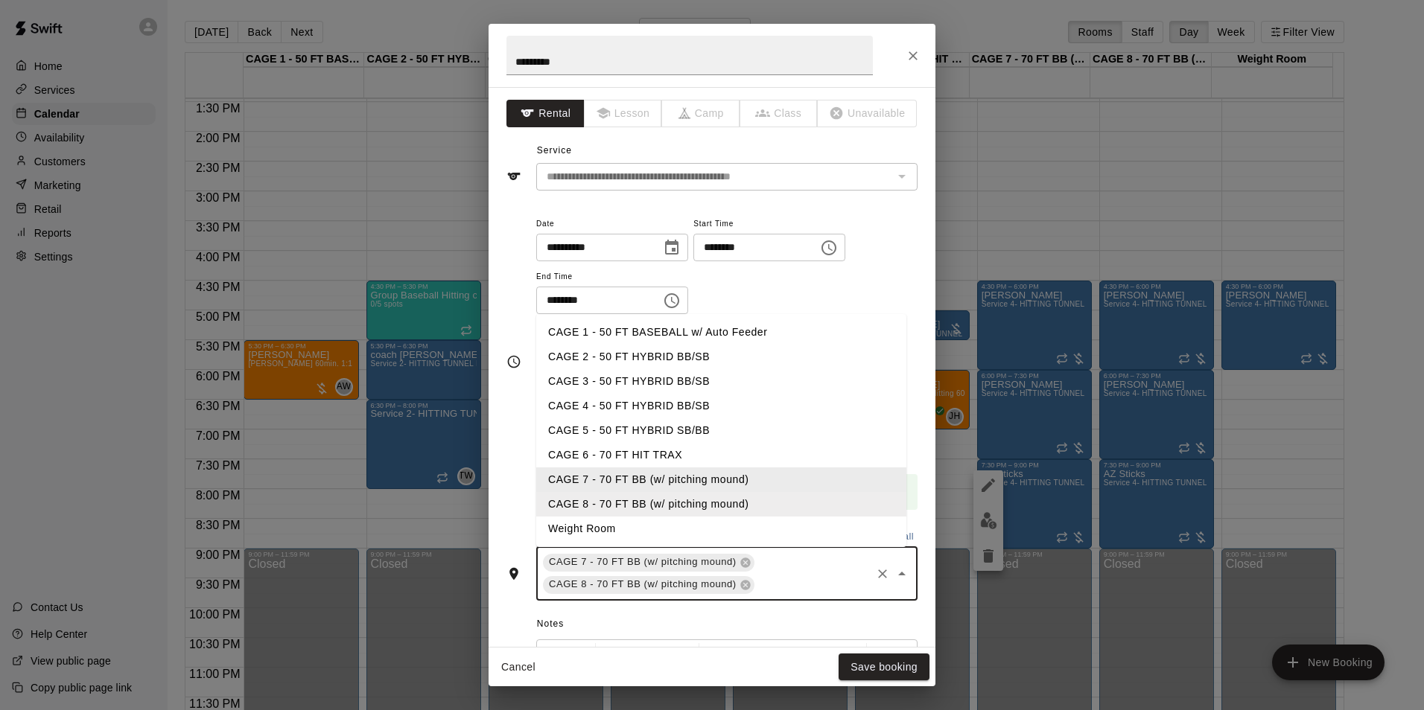
click at [785, 583] on input "text" at bounding box center [812, 585] width 112 height 19
type input "*"
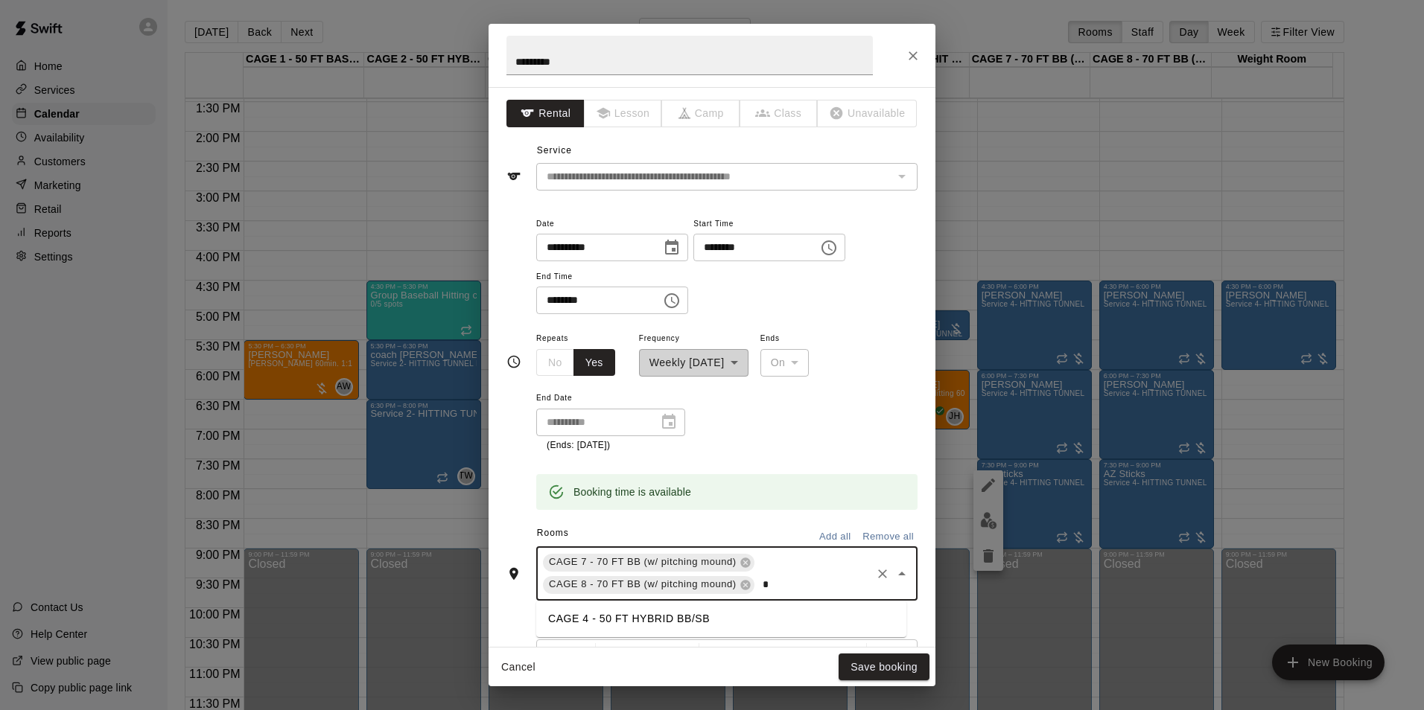
click at [610, 617] on li "CAGE 4 - 50 FT HYBRID BB/SB" at bounding box center [721, 619] width 370 height 25
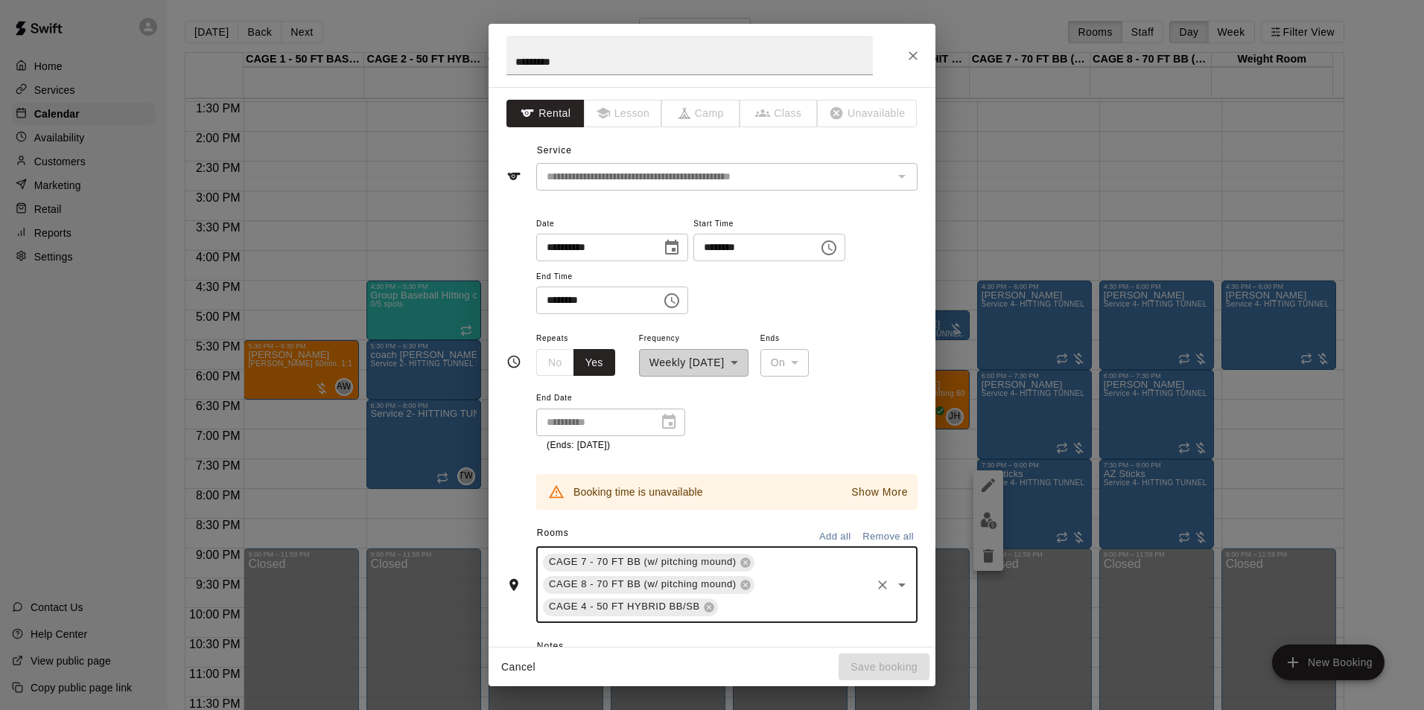
type input "*"
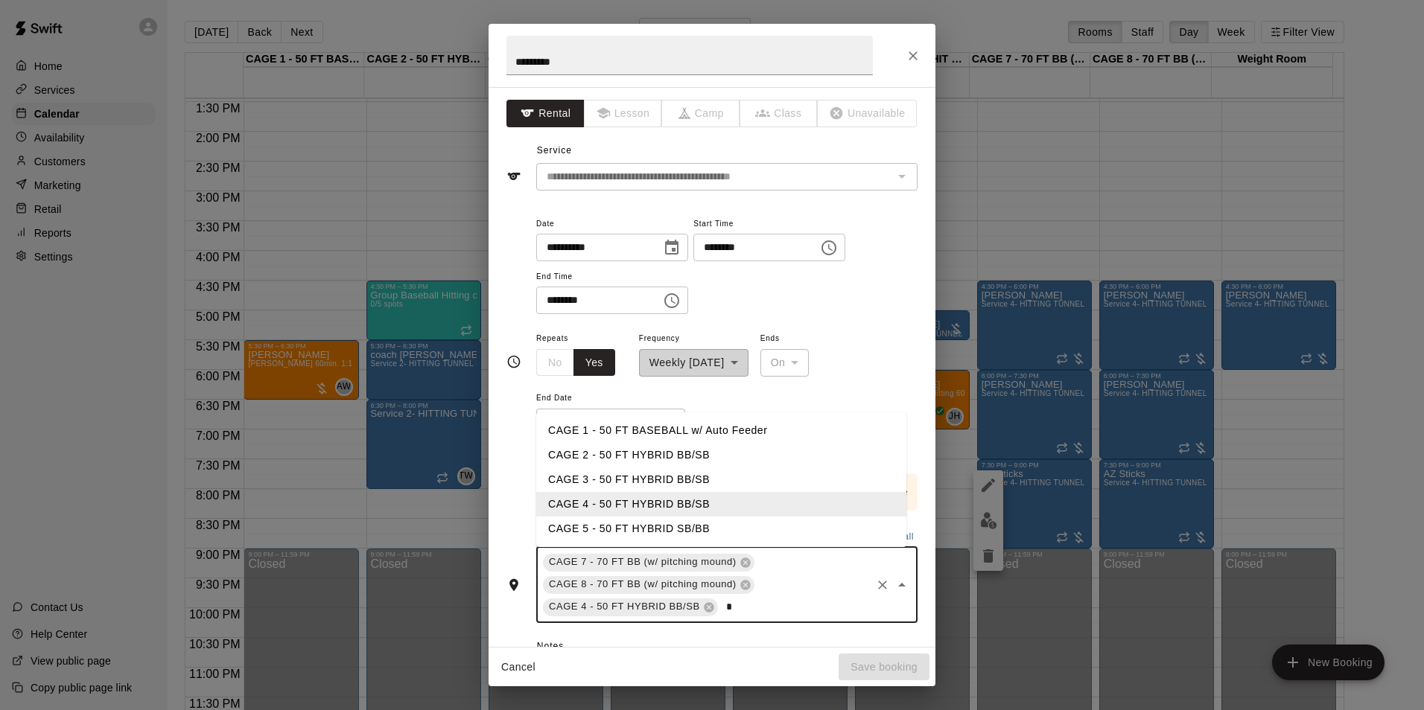
click at [681, 526] on li "CAGE 5 - 50 FT HYBRID SB/BB" at bounding box center [721, 529] width 370 height 25
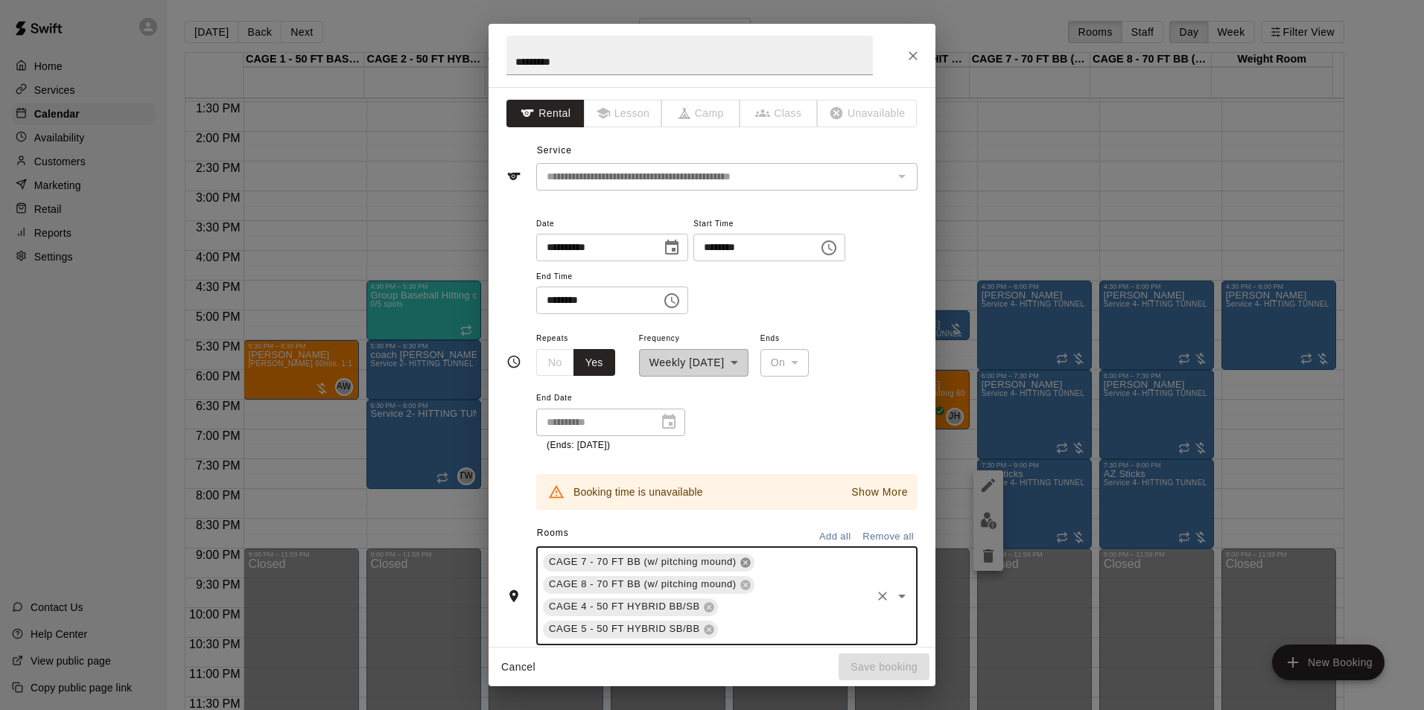
click at [739, 562] on icon at bounding box center [745, 563] width 12 height 12
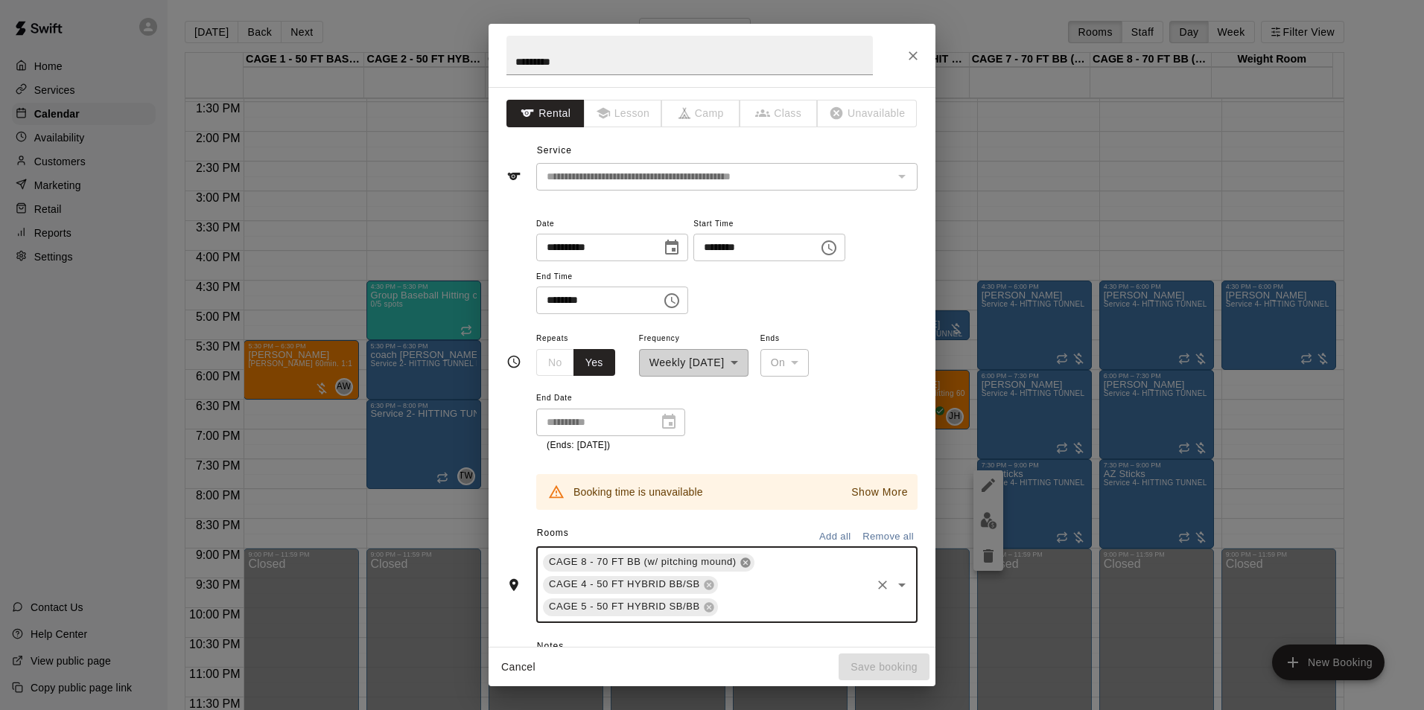
click at [741, 559] on icon at bounding box center [745, 563] width 10 height 10
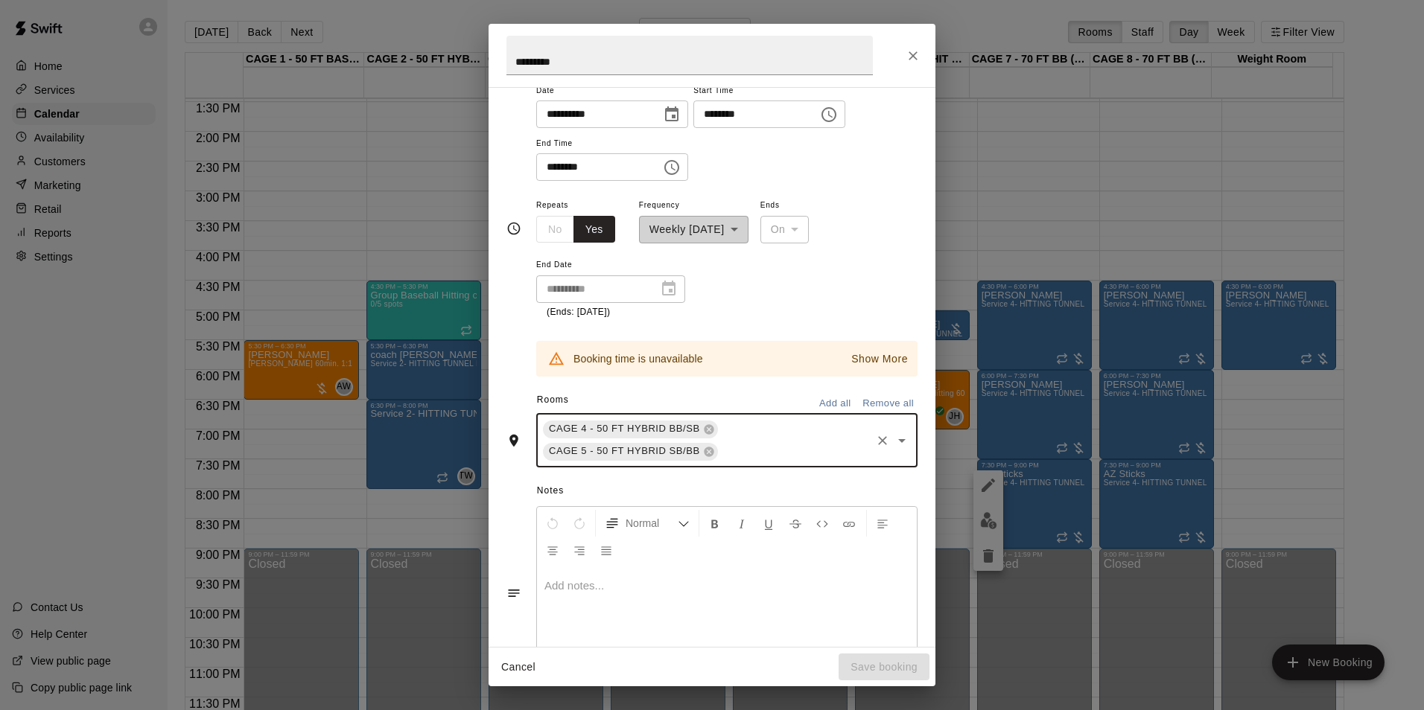
scroll to position [0, 0]
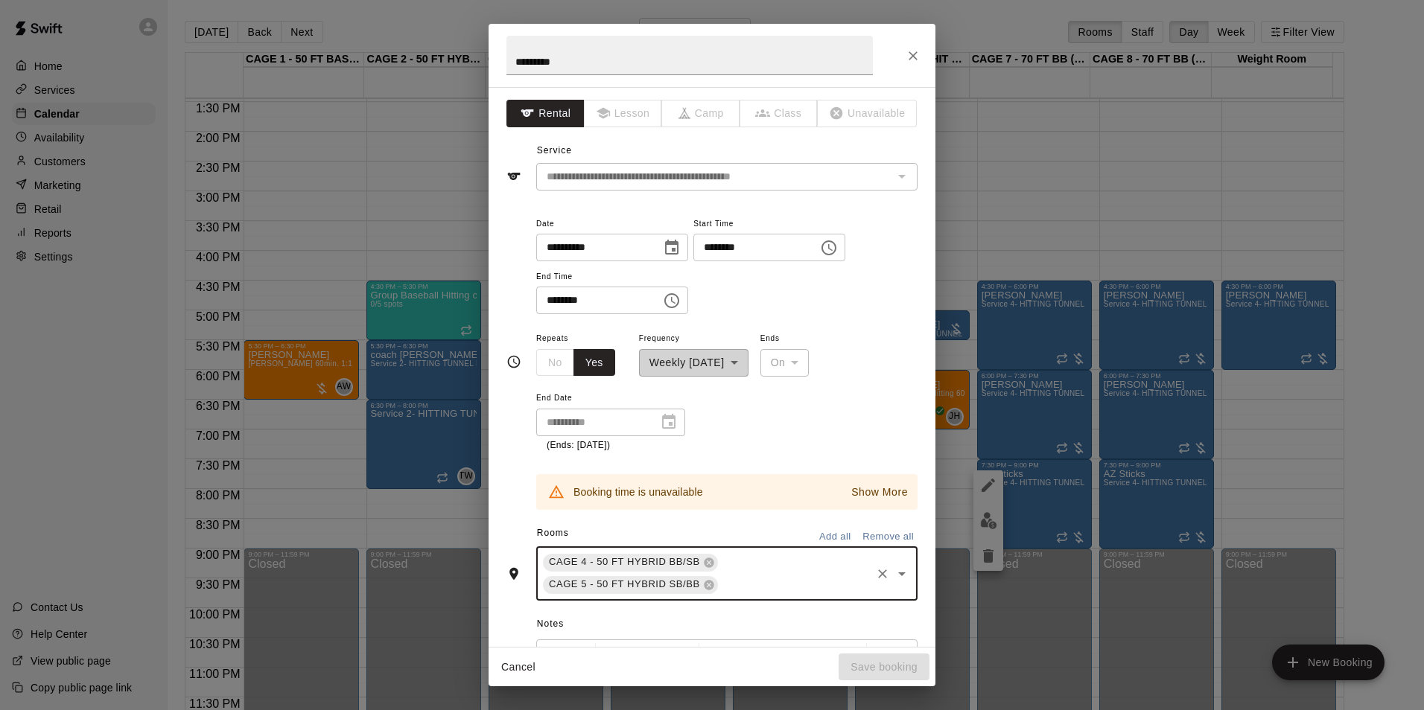
click at [681, 240] on icon "Choose date, selected date is Sep 23, 2025" at bounding box center [672, 248] width 18 height 18
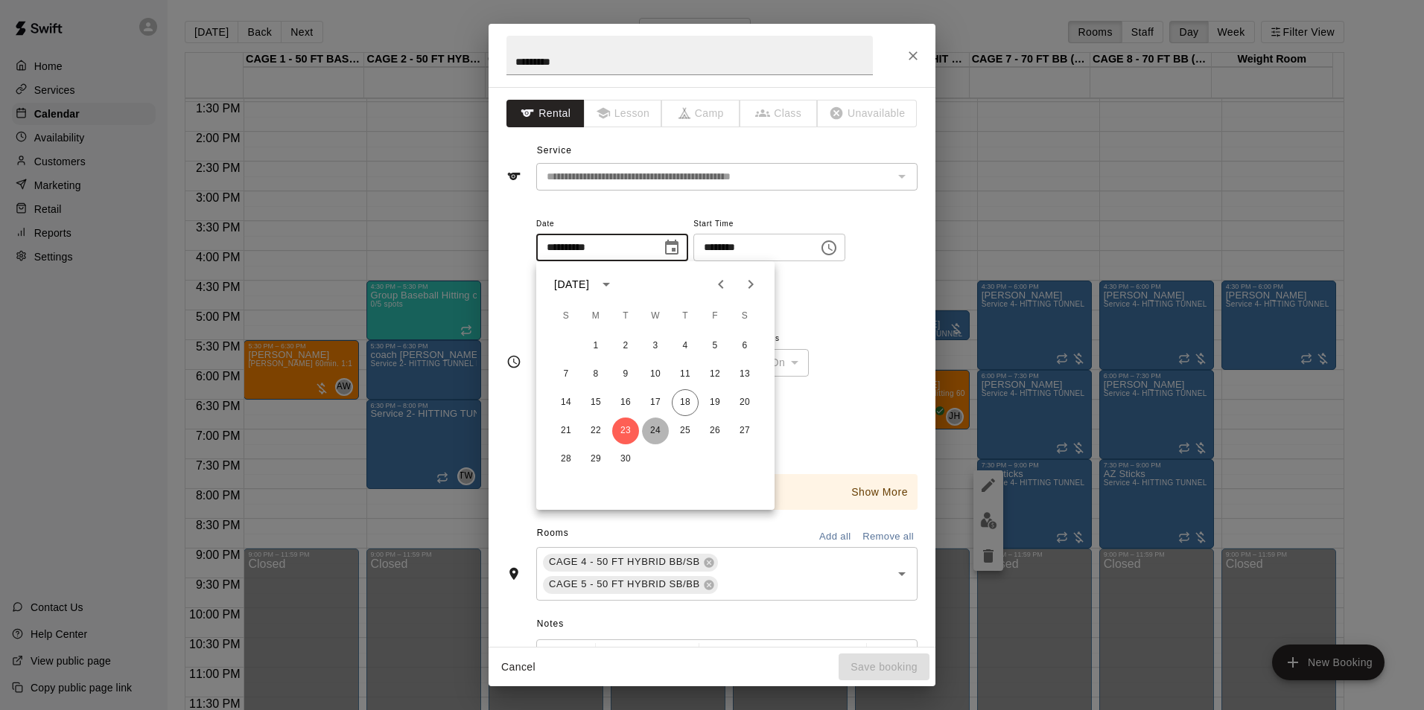
click at [663, 432] on button "24" at bounding box center [655, 431] width 27 height 27
type input "**********"
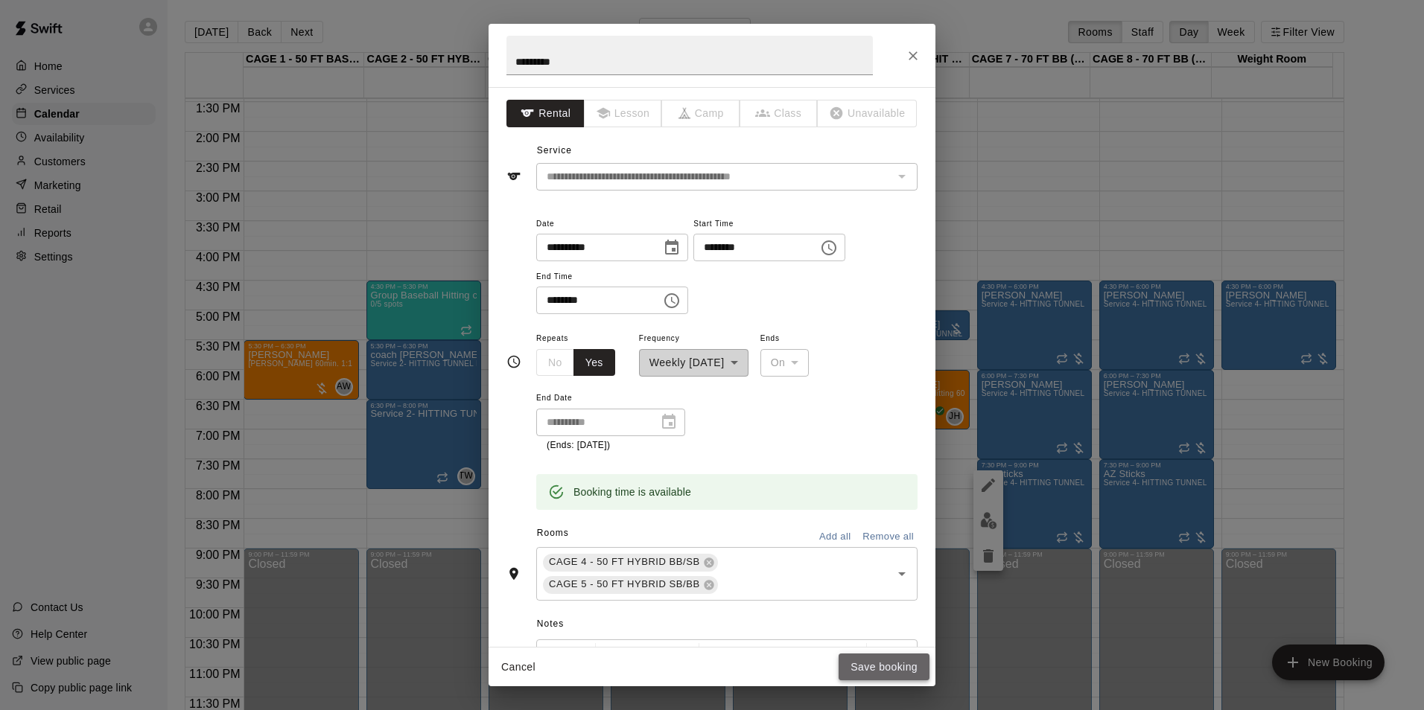
click at [881, 668] on button "Save booking" at bounding box center [883, 668] width 91 height 28
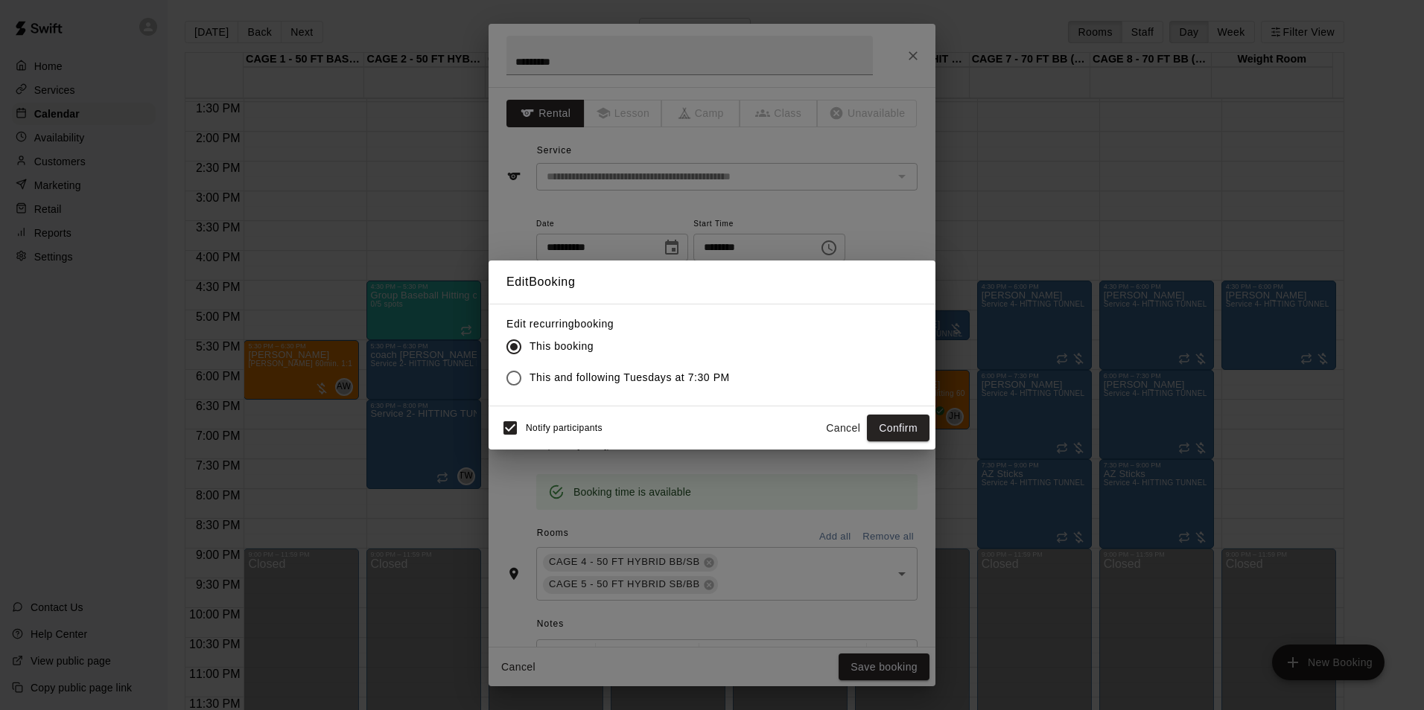
click at [911, 434] on button "Confirm" at bounding box center [898, 429] width 63 height 28
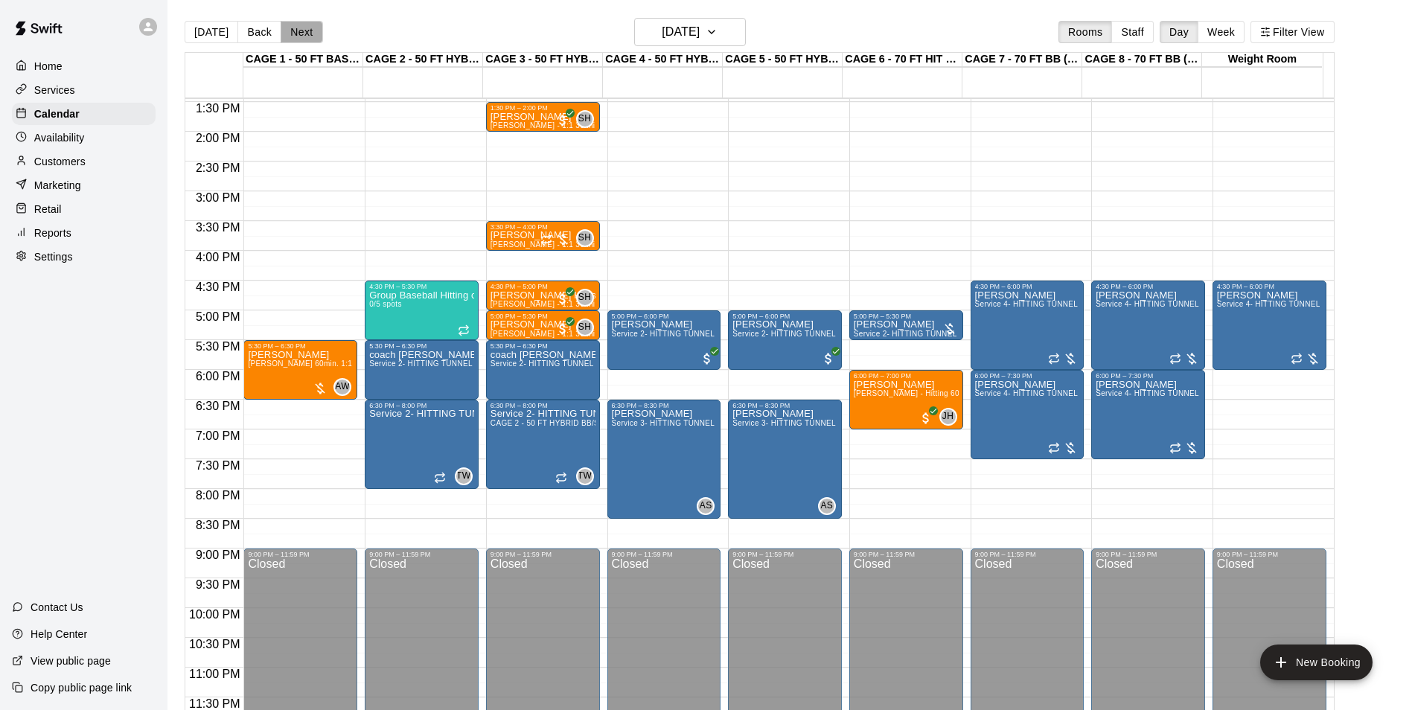
click at [298, 33] on button "Next" at bounding box center [302, 32] width 42 height 22
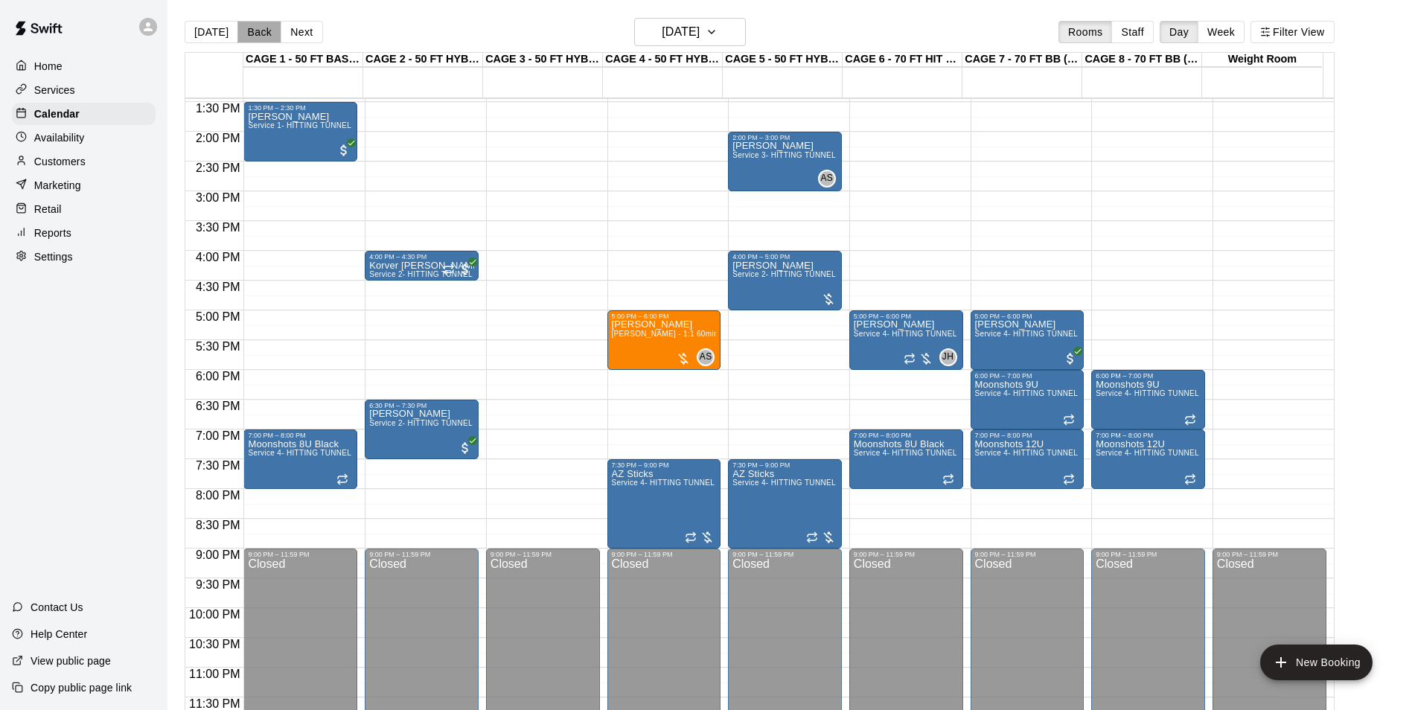
click at [249, 32] on button "Back" at bounding box center [260, 32] width 44 height 22
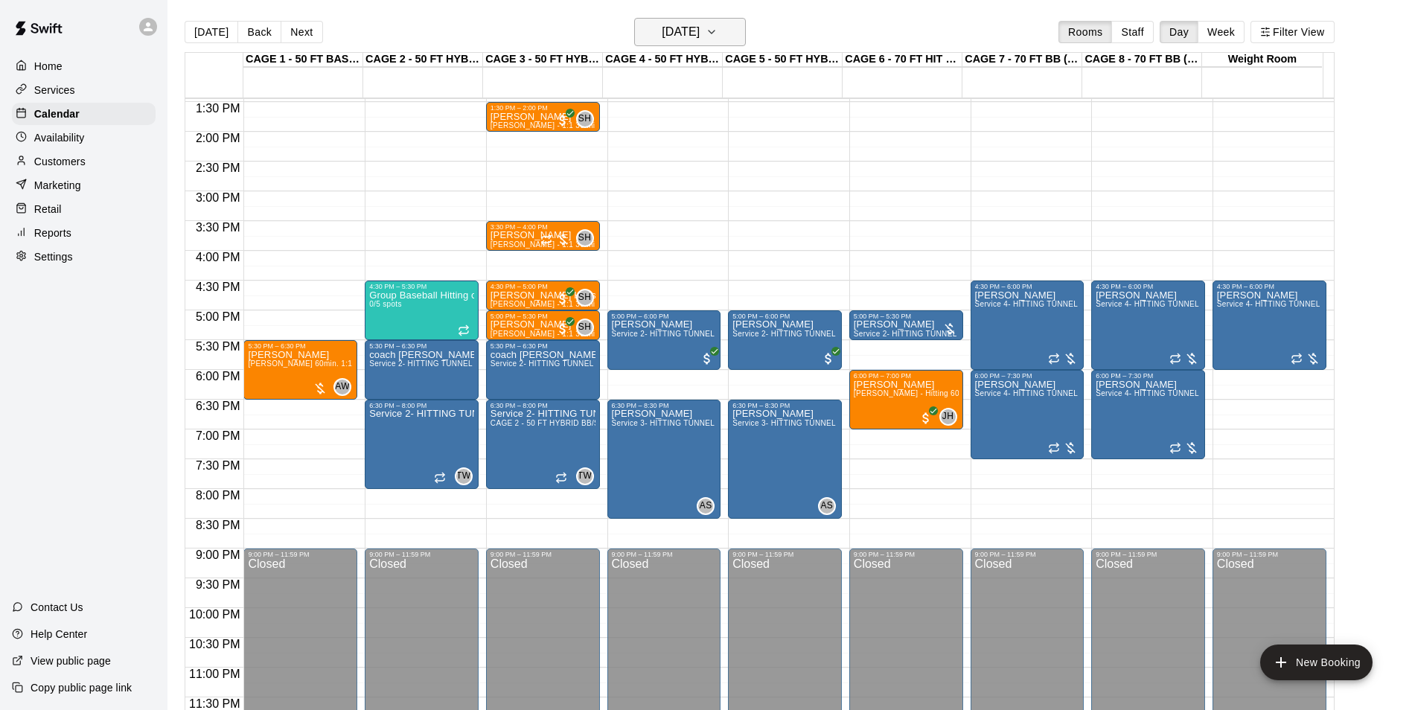
click at [673, 27] on h6 "Tuesday Sep 23" at bounding box center [681, 32] width 38 height 21
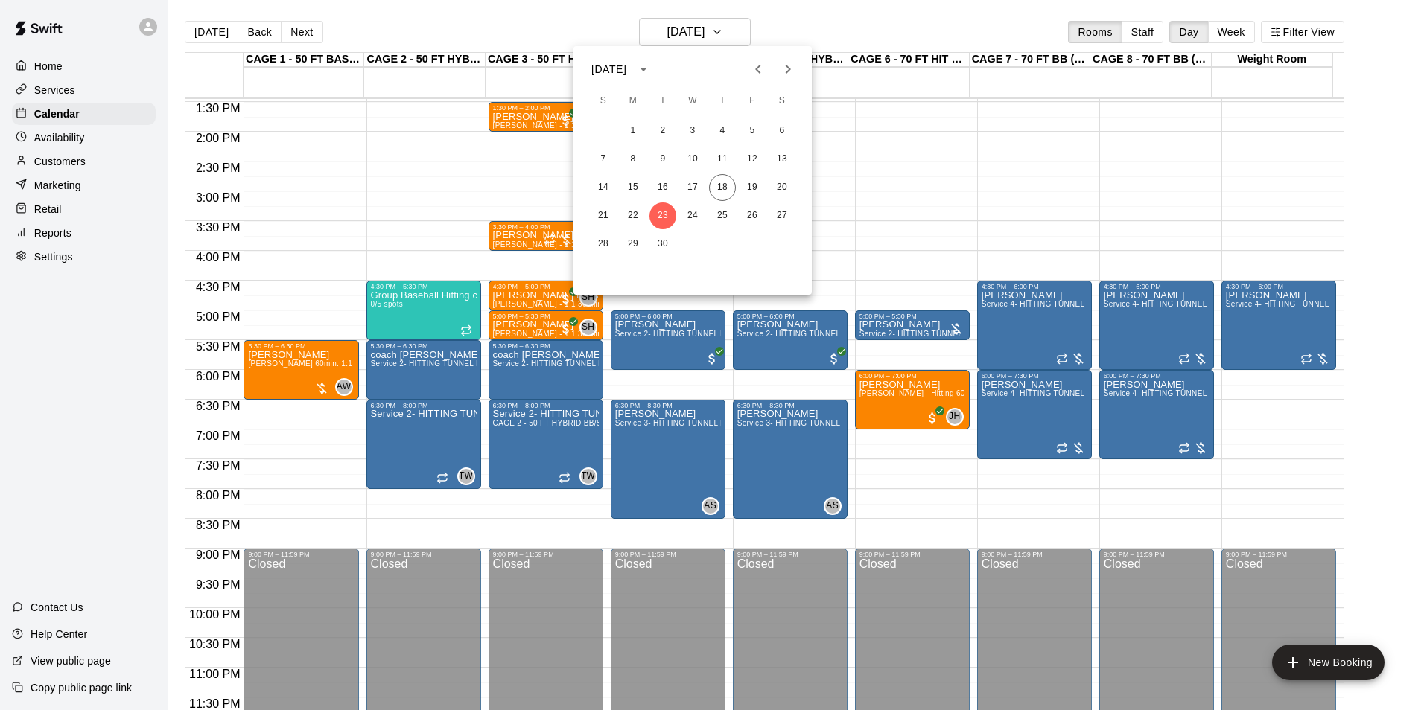
click at [754, 71] on icon "Previous month" at bounding box center [758, 69] width 18 height 18
click at [69, 164] on div at bounding box center [712, 355] width 1424 height 710
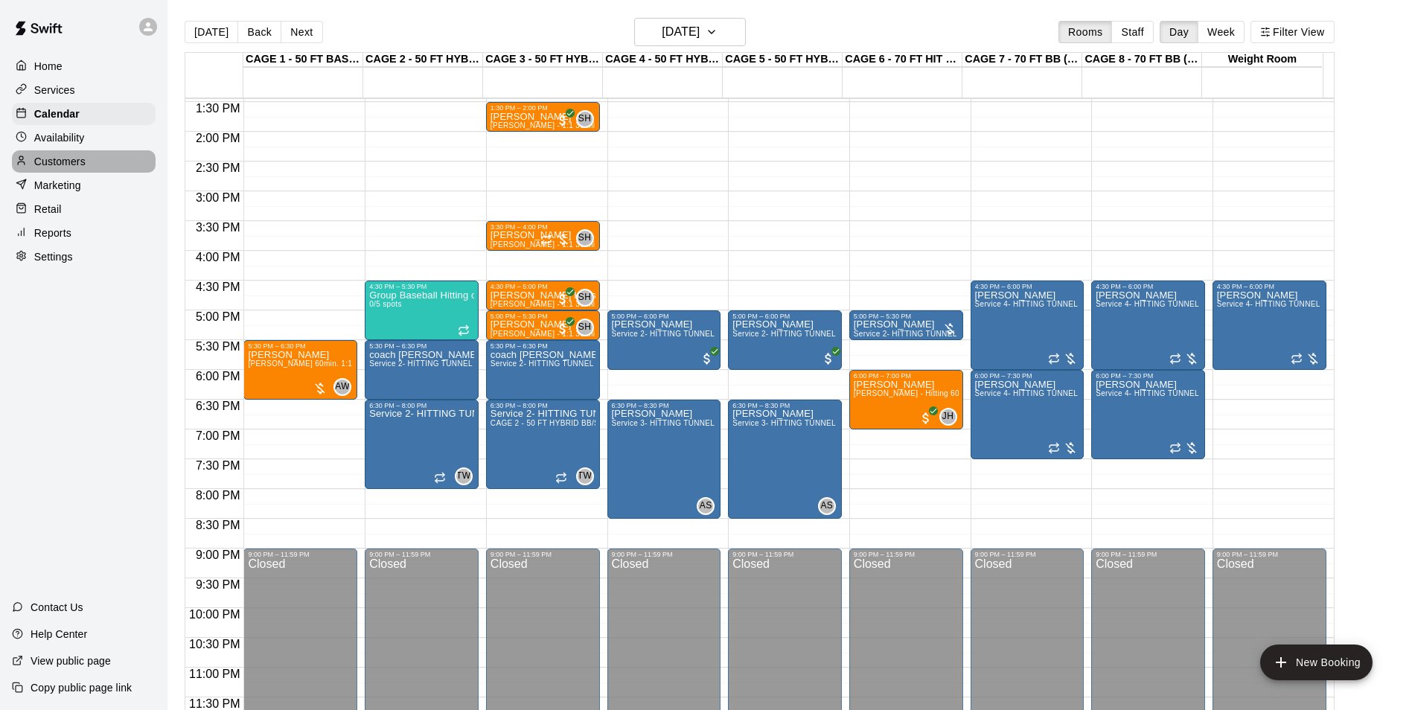
click at [68, 164] on p "Customers" at bounding box center [59, 161] width 51 height 15
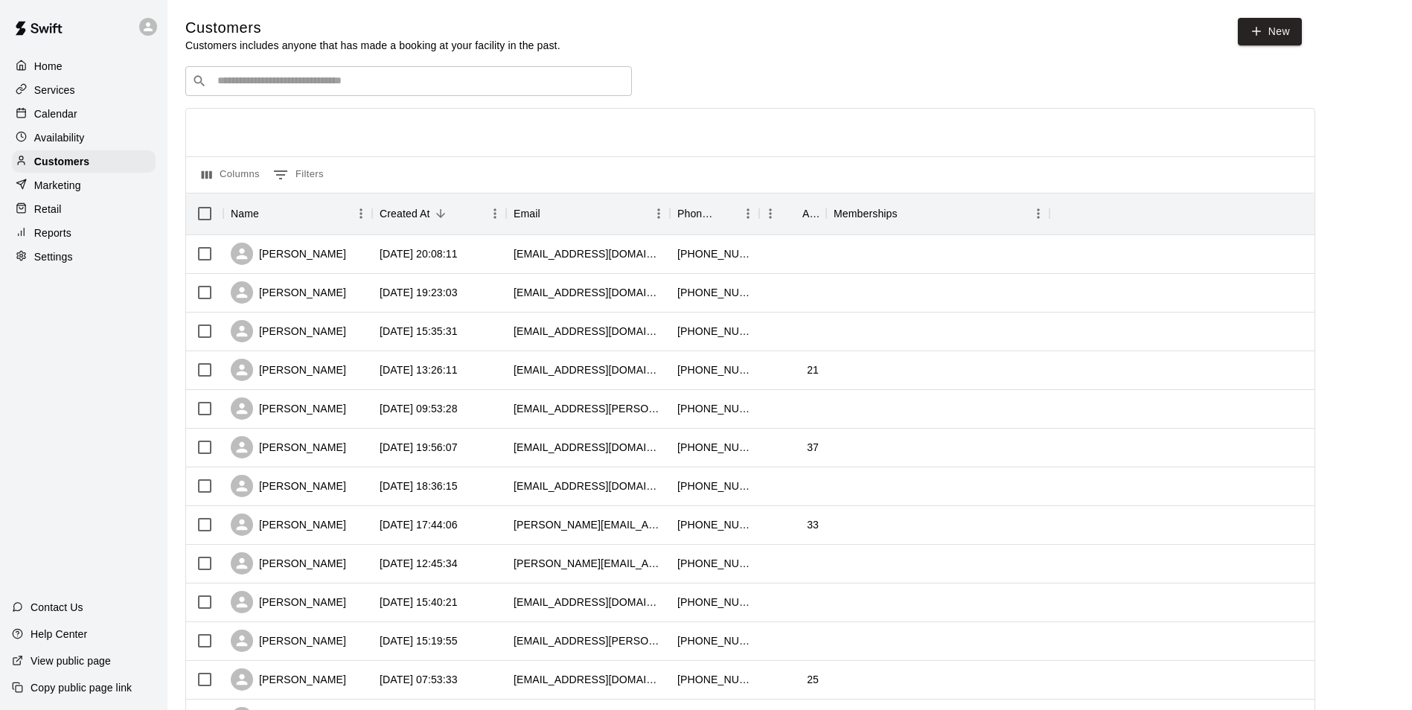
click at [316, 84] on input "Search customers by name or email" at bounding box center [419, 81] width 412 height 15
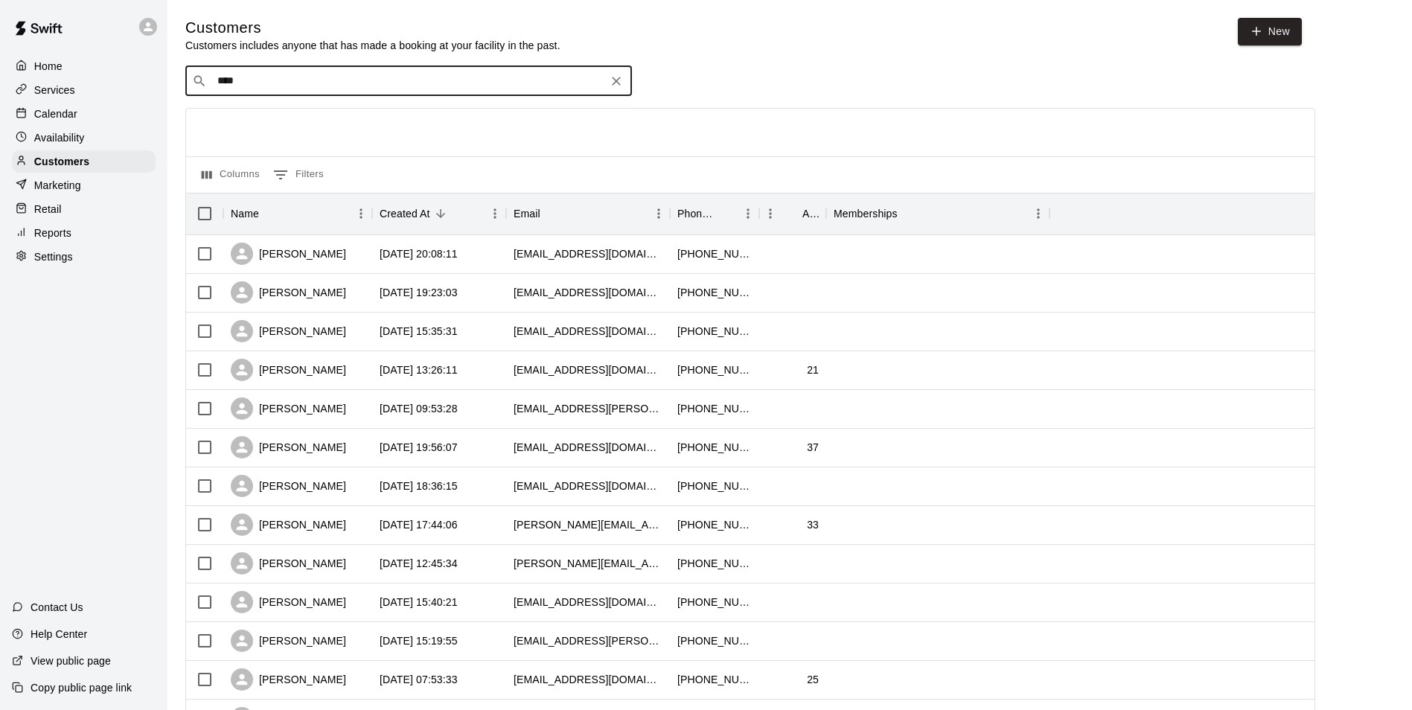
type input "*****"
click at [246, 117] on p "[PERSON_NAME]" at bounding box center [272, 114] width 91 height 16
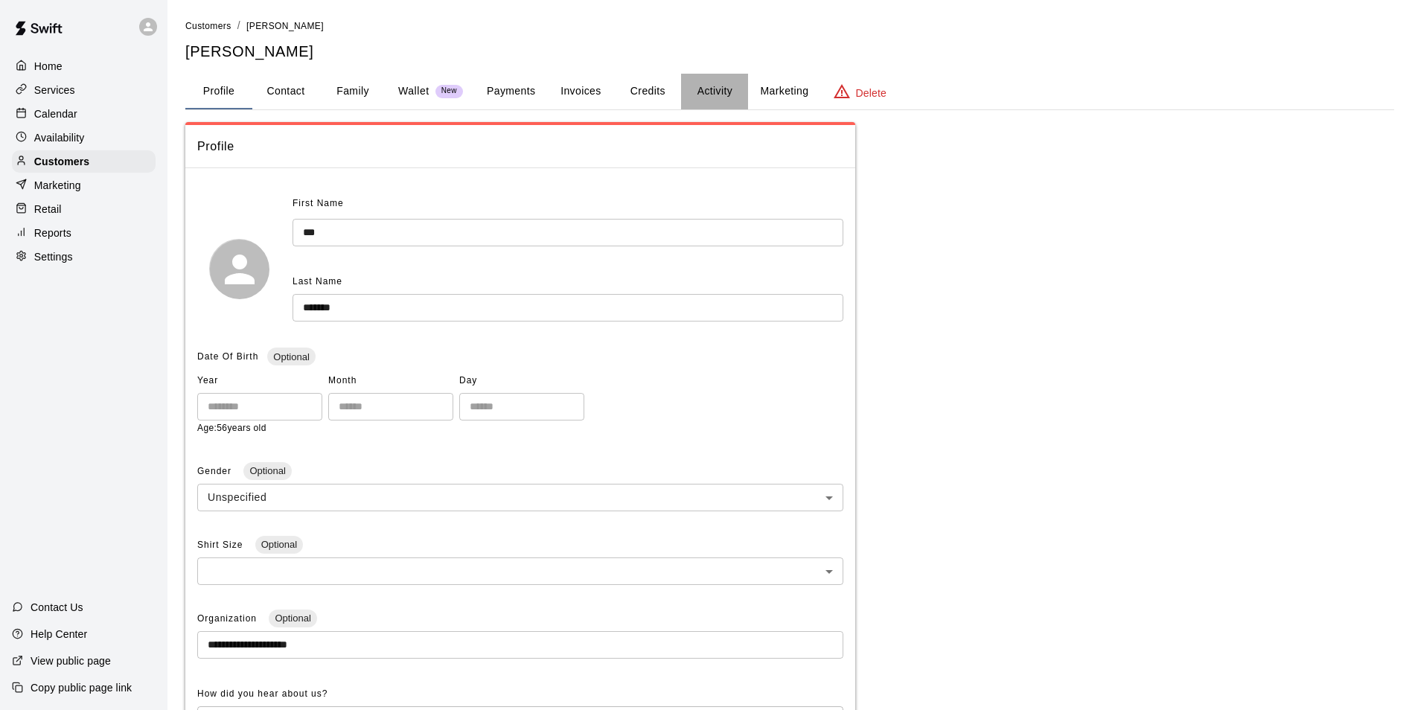
click at [704, 91] on button "Activity" at bounding box center [714, 92] width 67 height 36
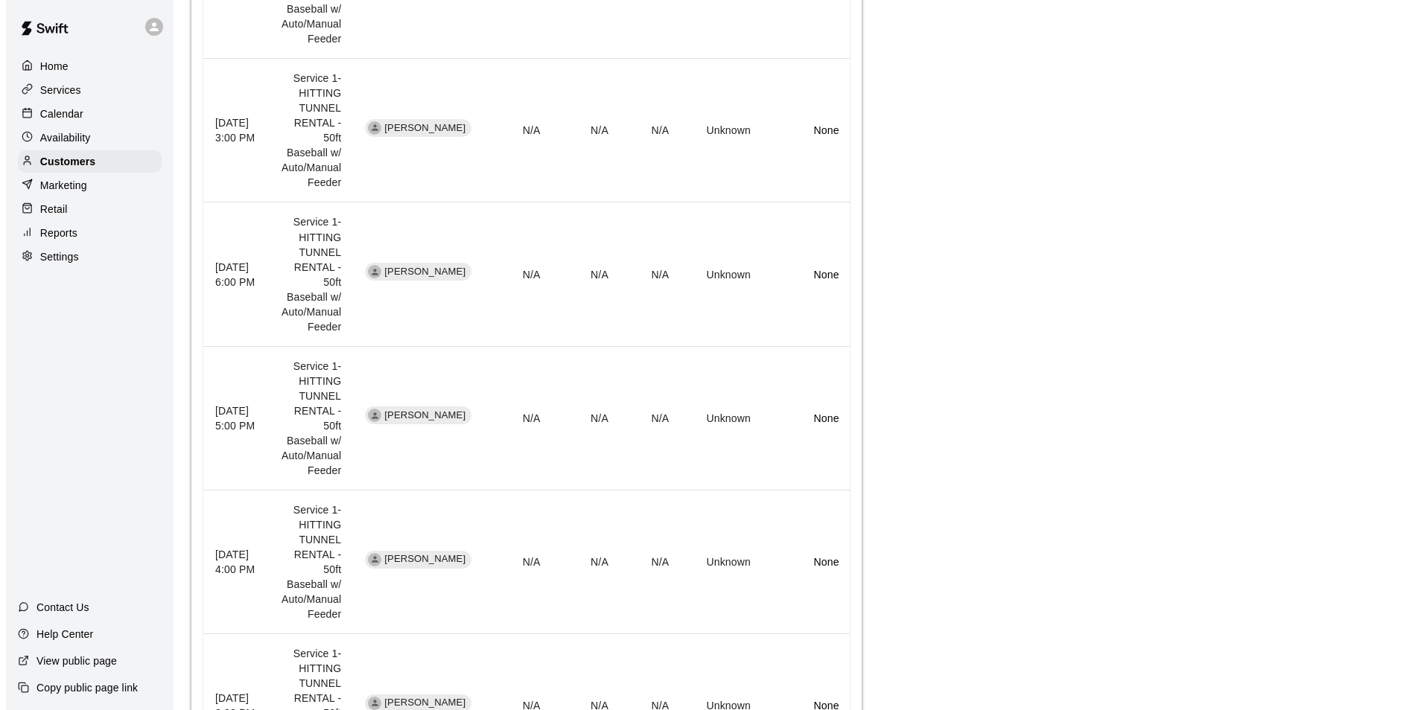
scroll to position [1036, 0]
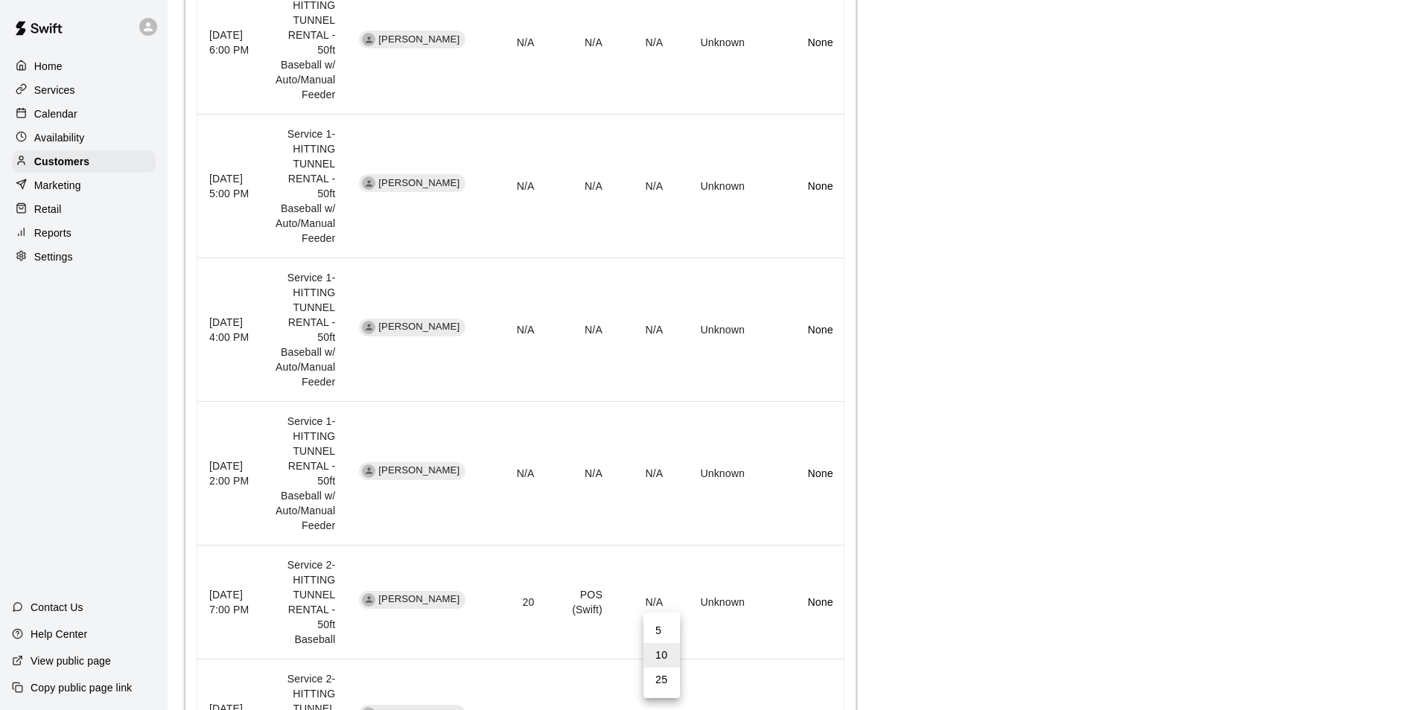
click at [660, 677] on li "25" at bounding box center [661, 680] width 36 height 25
type input "**"
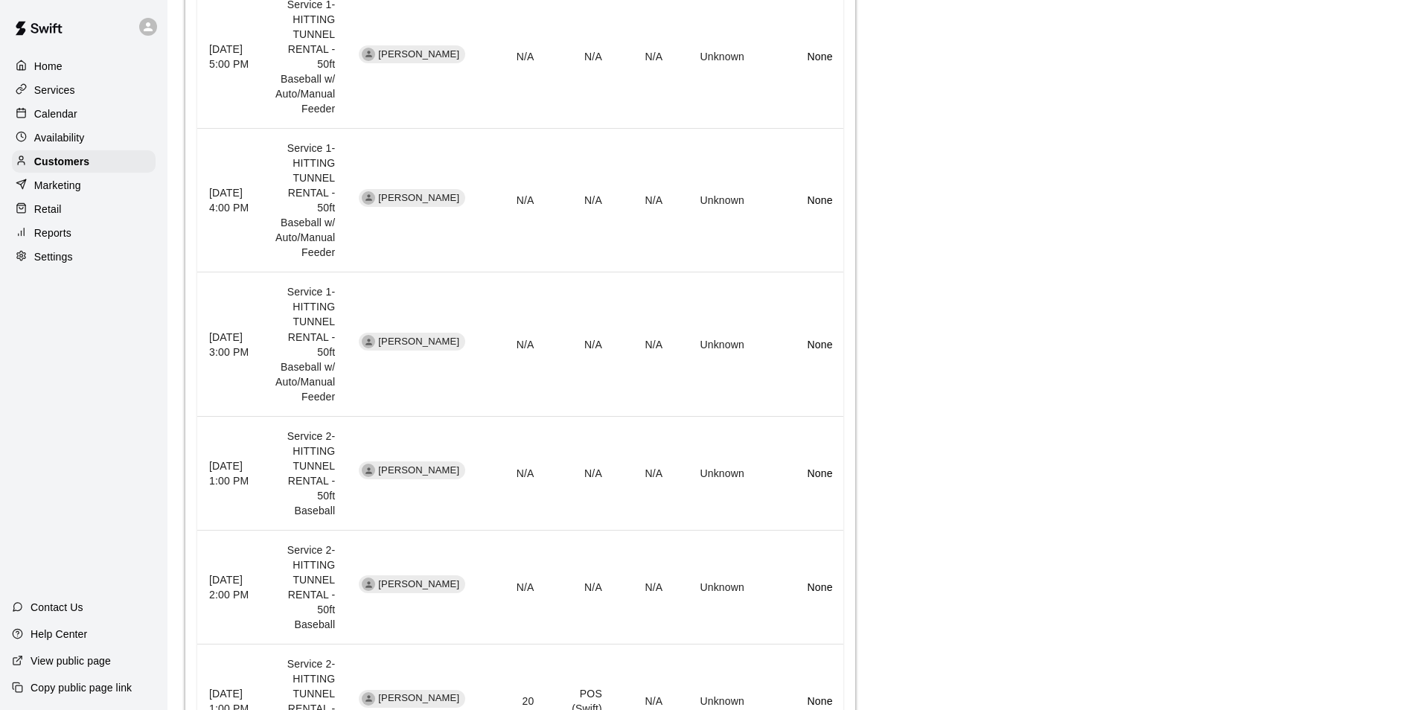
scroll to position [2001, 0]
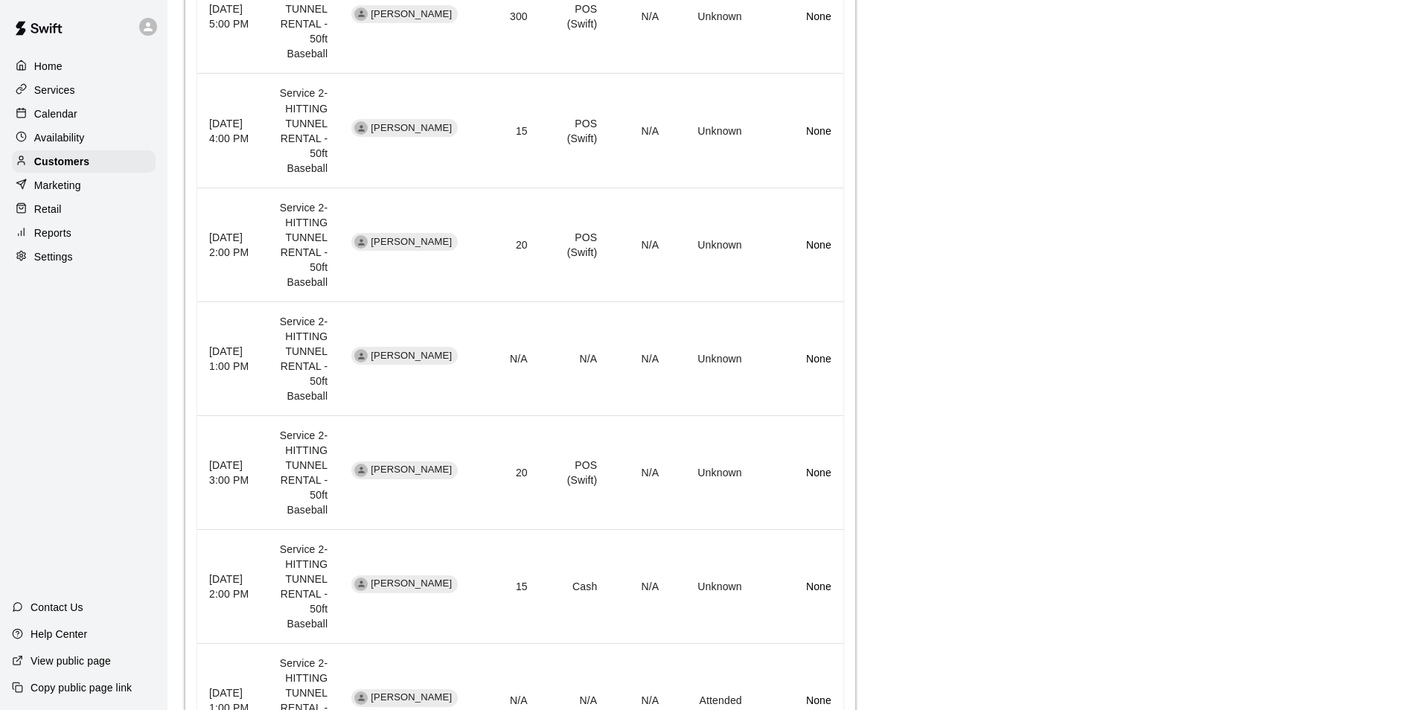
scroll to position [2284, 0]
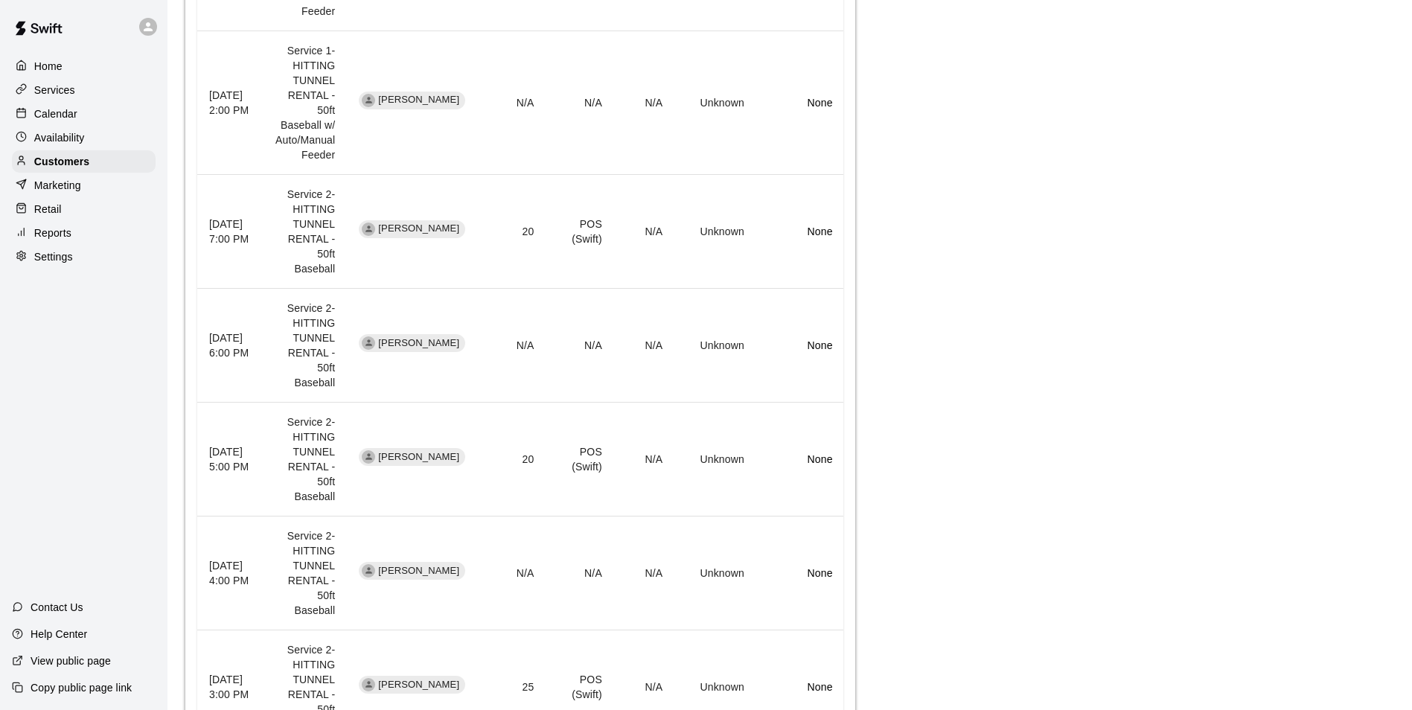
scroll to position [1638, 0]
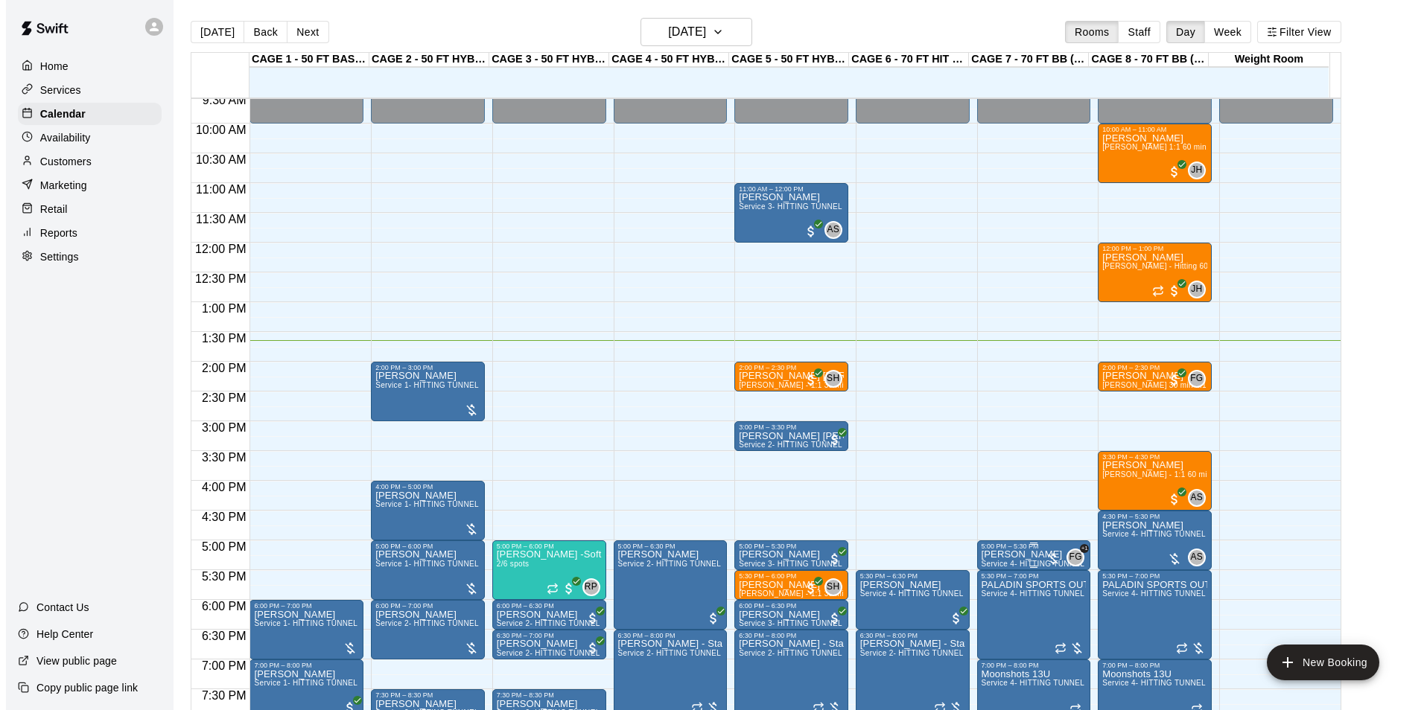
scroll to position [682, 0]
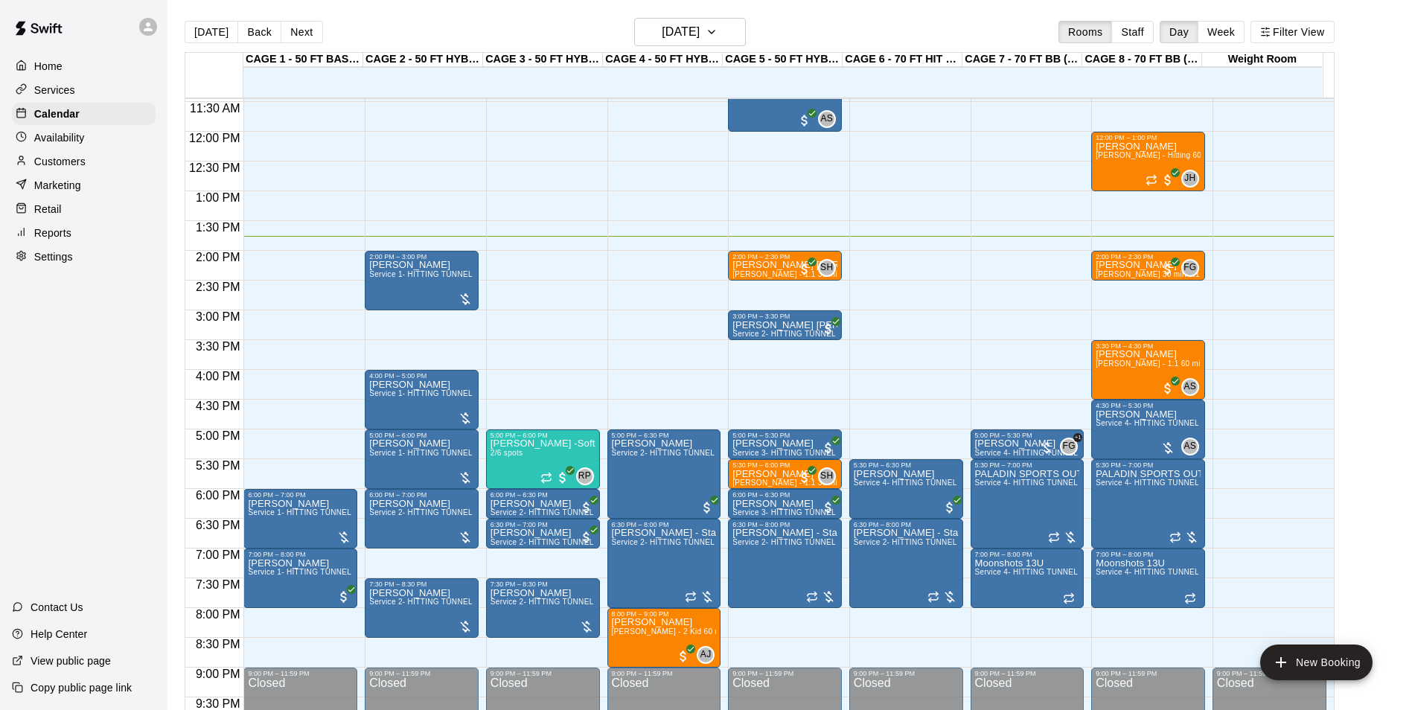
click at [58, 240] on p "Reports" at bounding box center [52, 233] width 37 height 15
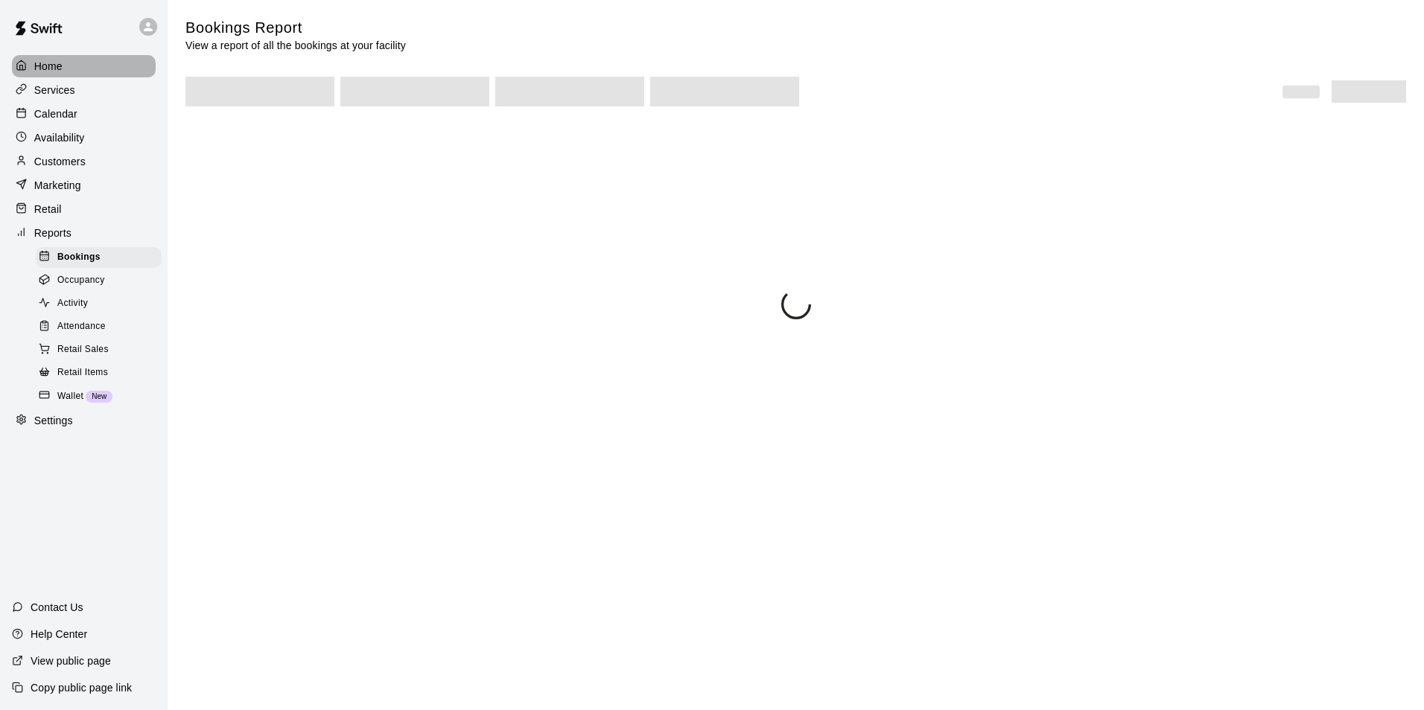
click at [51, 66] on p "Home" at bounding box center [48, 66] width 28 height 15
